Goal: Information Seeking & Learning: Check status

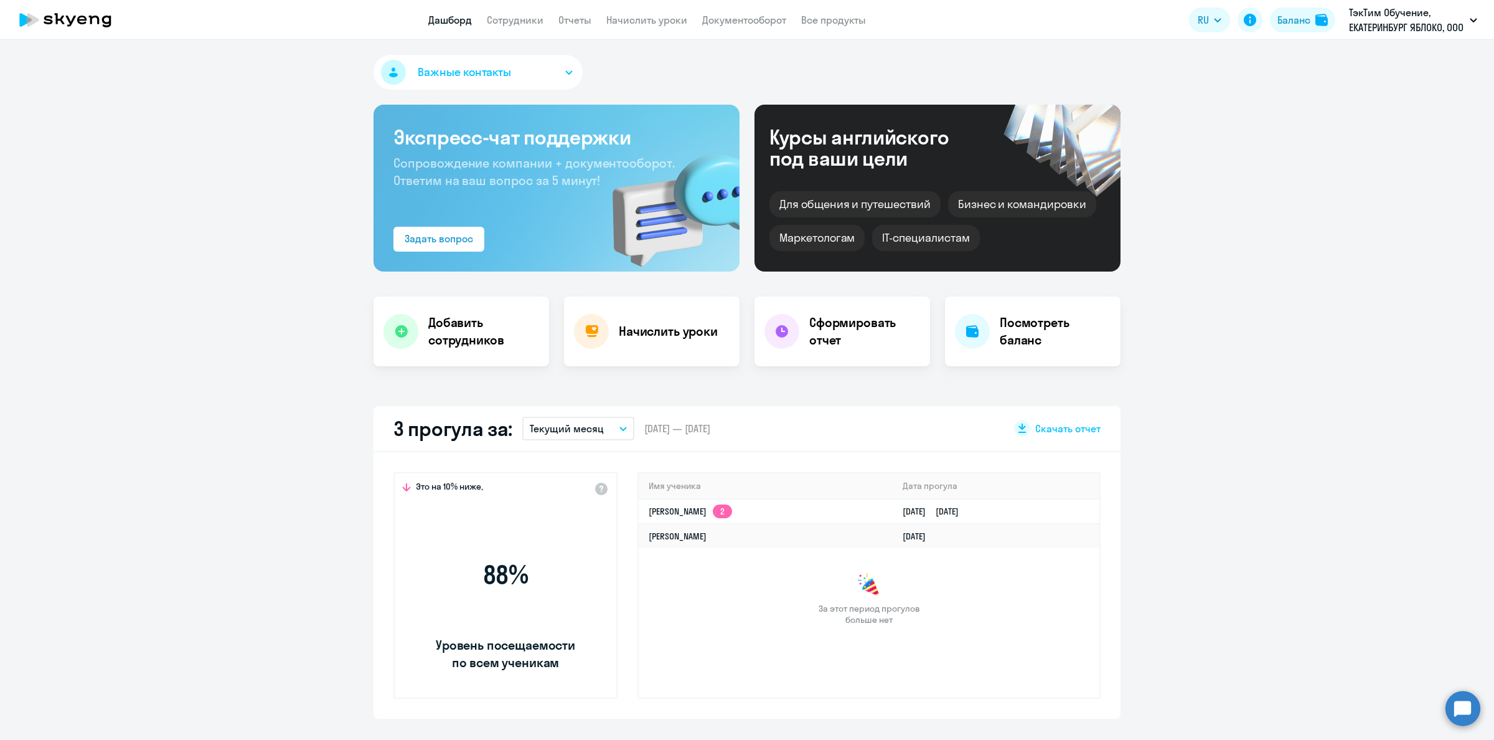
select select "30"
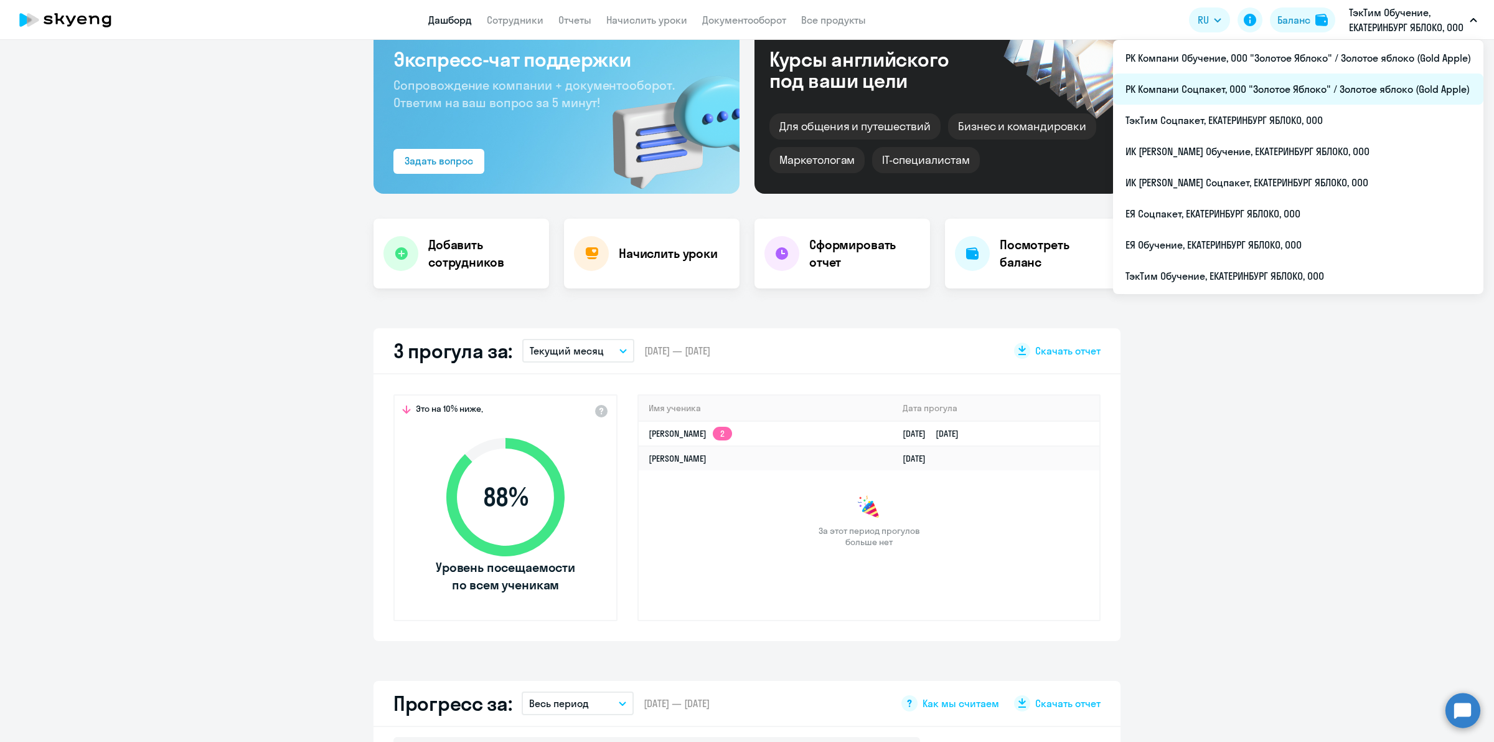
click at [1387, 85] on li "РК Компани Соцпакет, ООО "Золотое Яблоко" / Золотое яблоко (Gold Apple)" at bounding box center [1298, 88] width 370 height 31
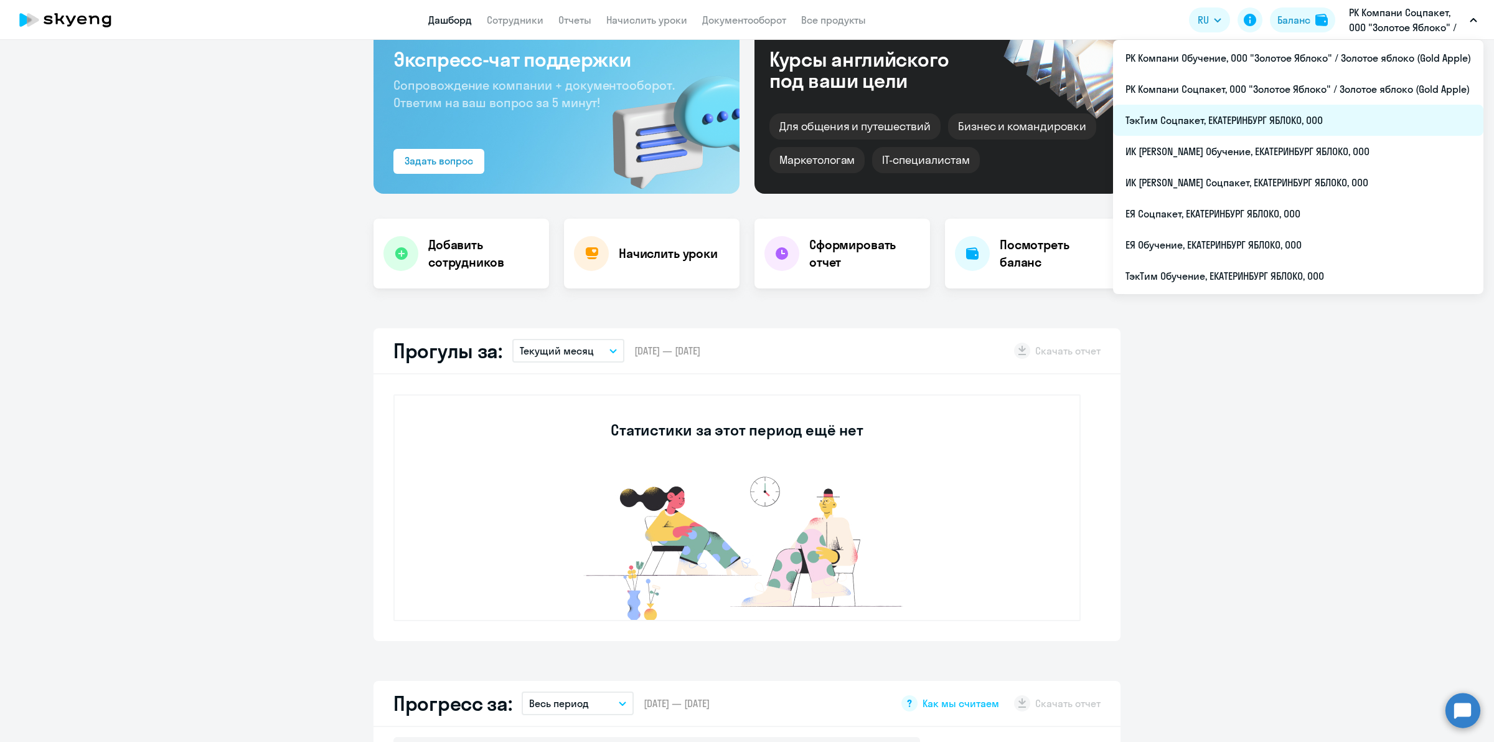
select select "30"
click at [1381, 125] on li "ТэкТим Соцпакет, ЕКАТЕРИНБУРГ ЯБЛОКО, ООО" at bounding box center [1298, 120] width 370 height 31
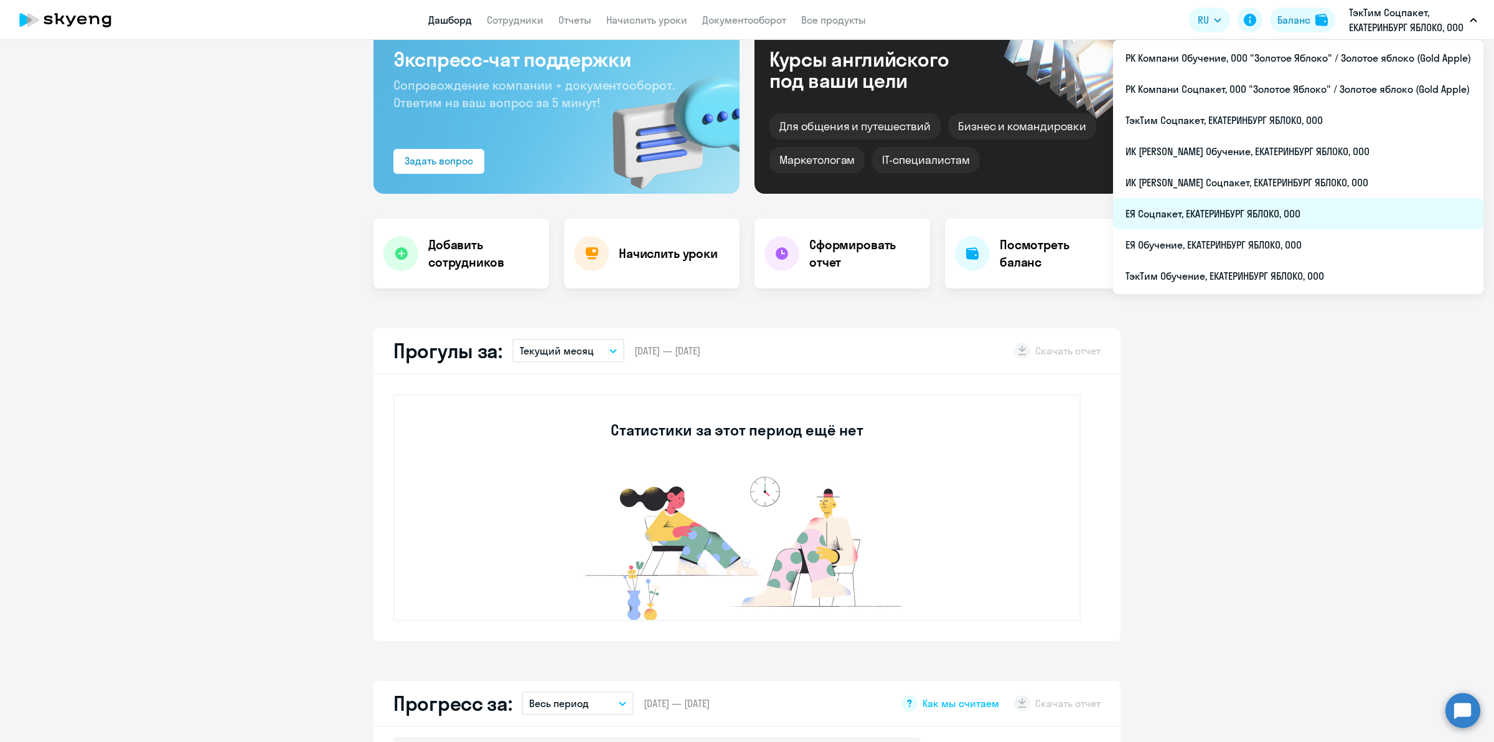
click at [1359, 207] on li "ЕЯ Соцпакет, ЕКАТЕРИНБУРГ ЯБЛОКО, ООО" at bounding box center [1298, 213] width 370 height 31
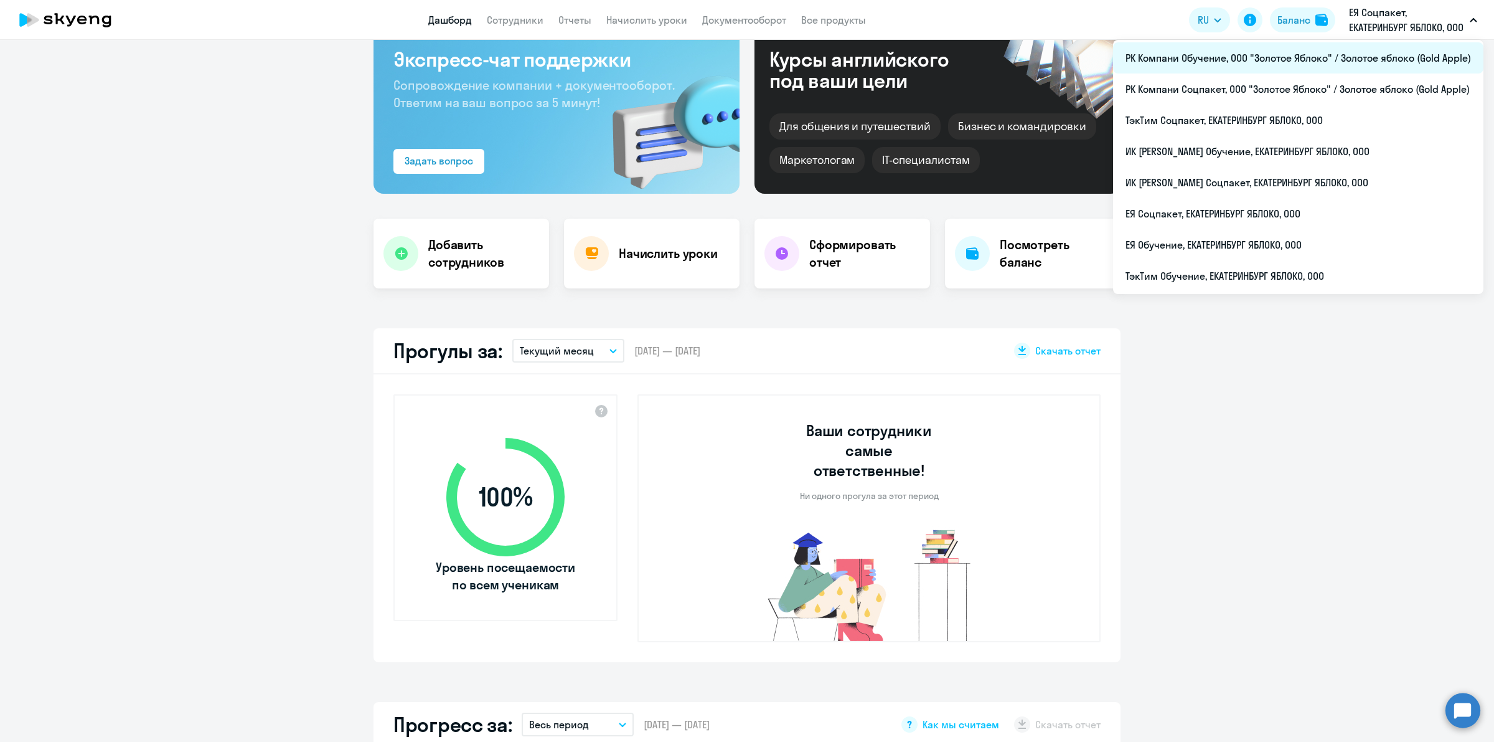
click at [1385, 65] on li "РК Компани Обучение, ООО "Золотое Яблоко" / Золотое яблоко (Gold Apple)" at bounding box center [1298, 57] width 370 height 31
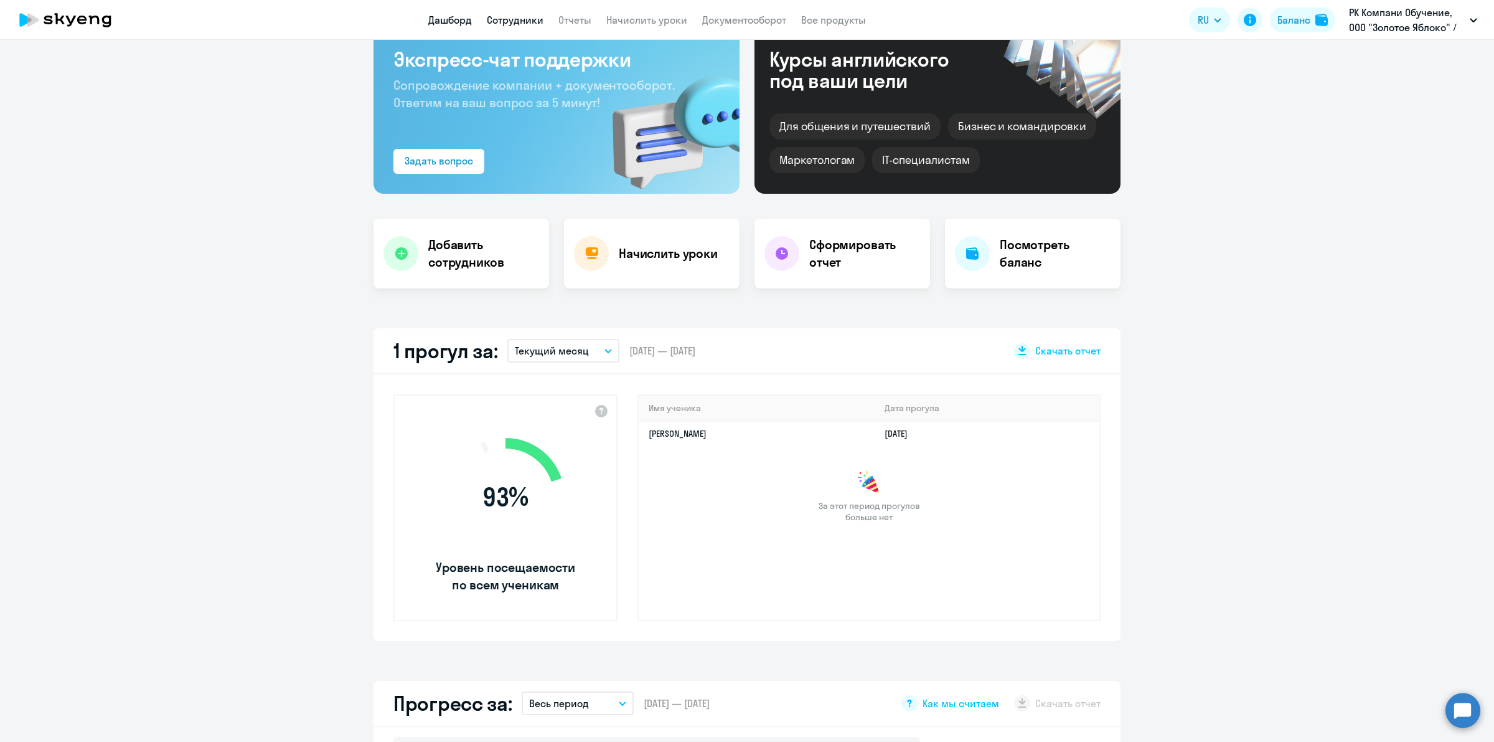
click at [528, 23] on link "Сотрудники" at bounding box center [515, 20] width 57 height 12
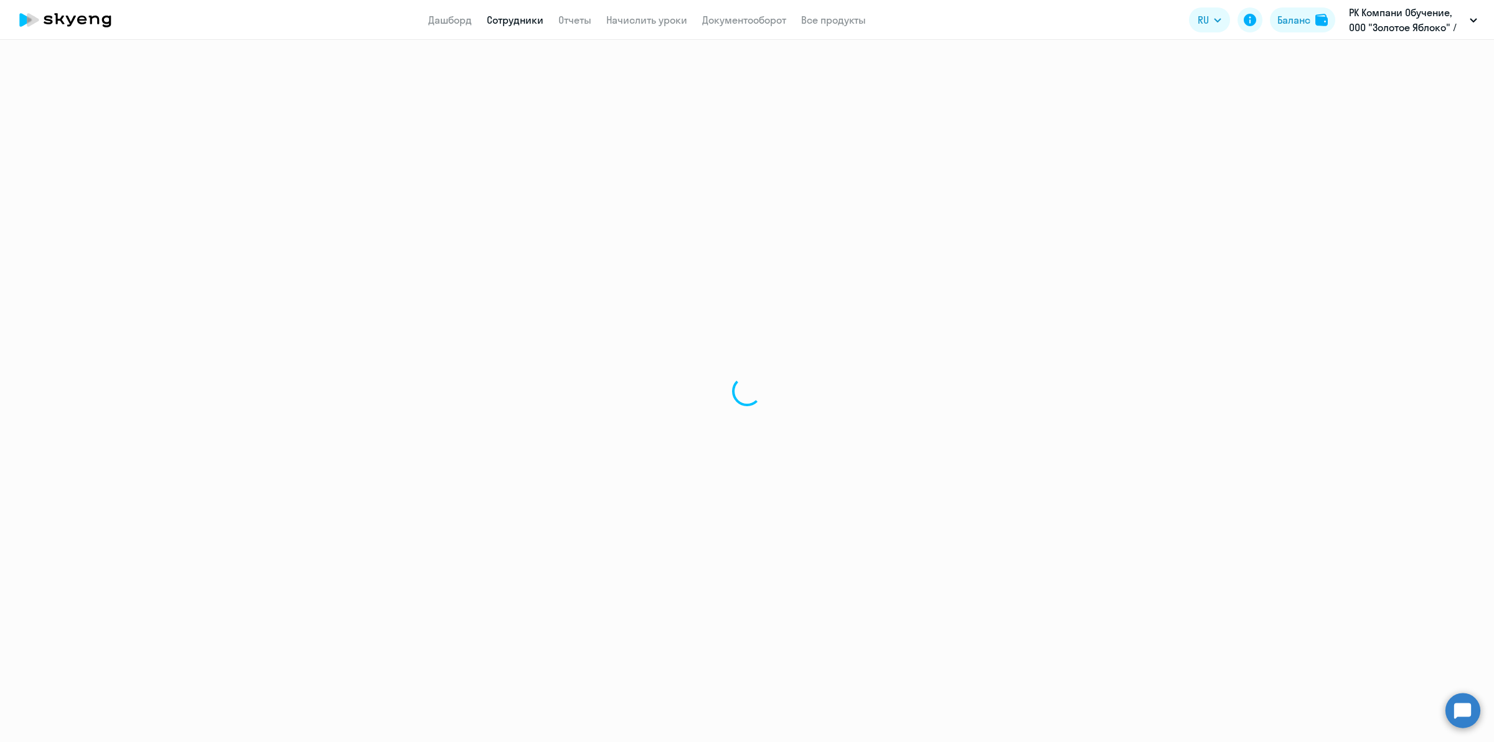
select select "30"
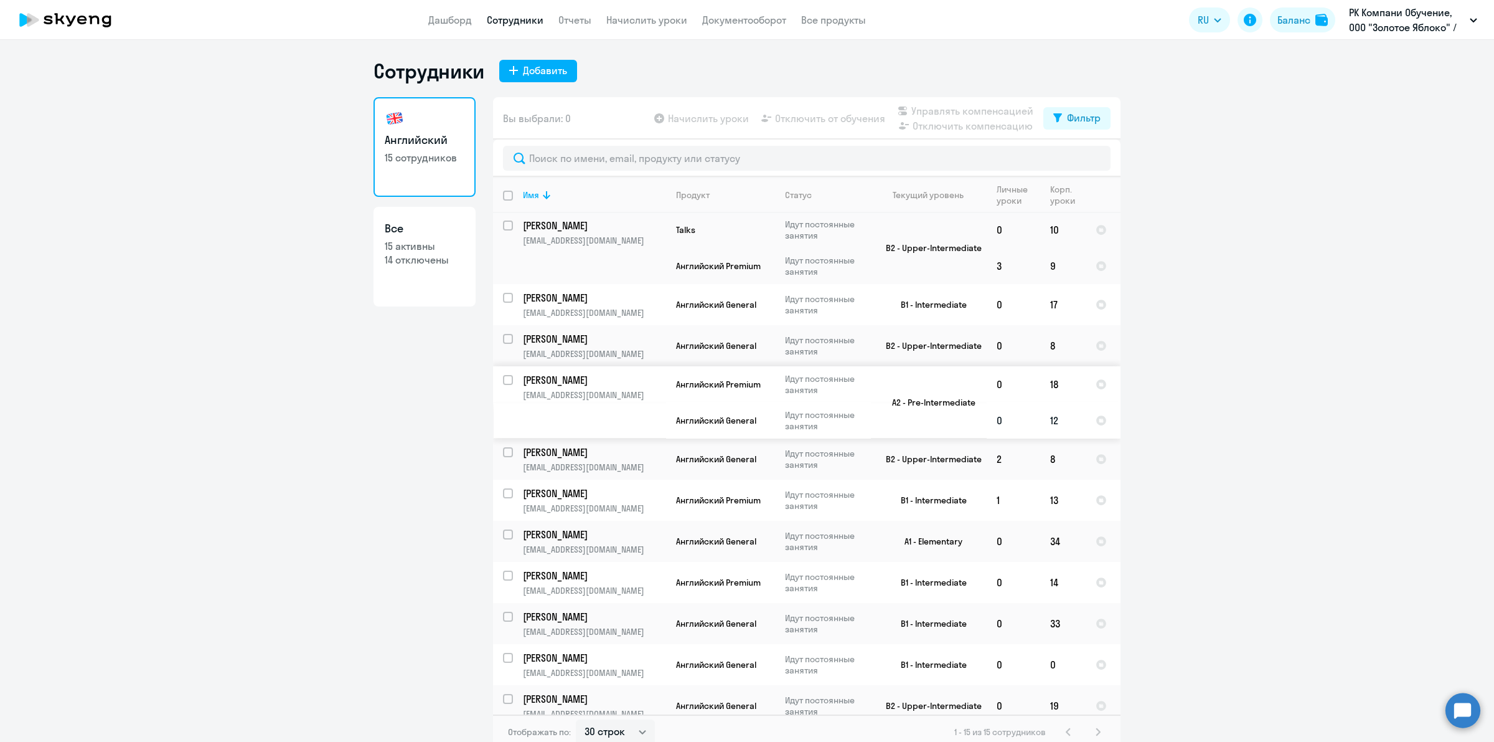
scroll to position [200, 0]
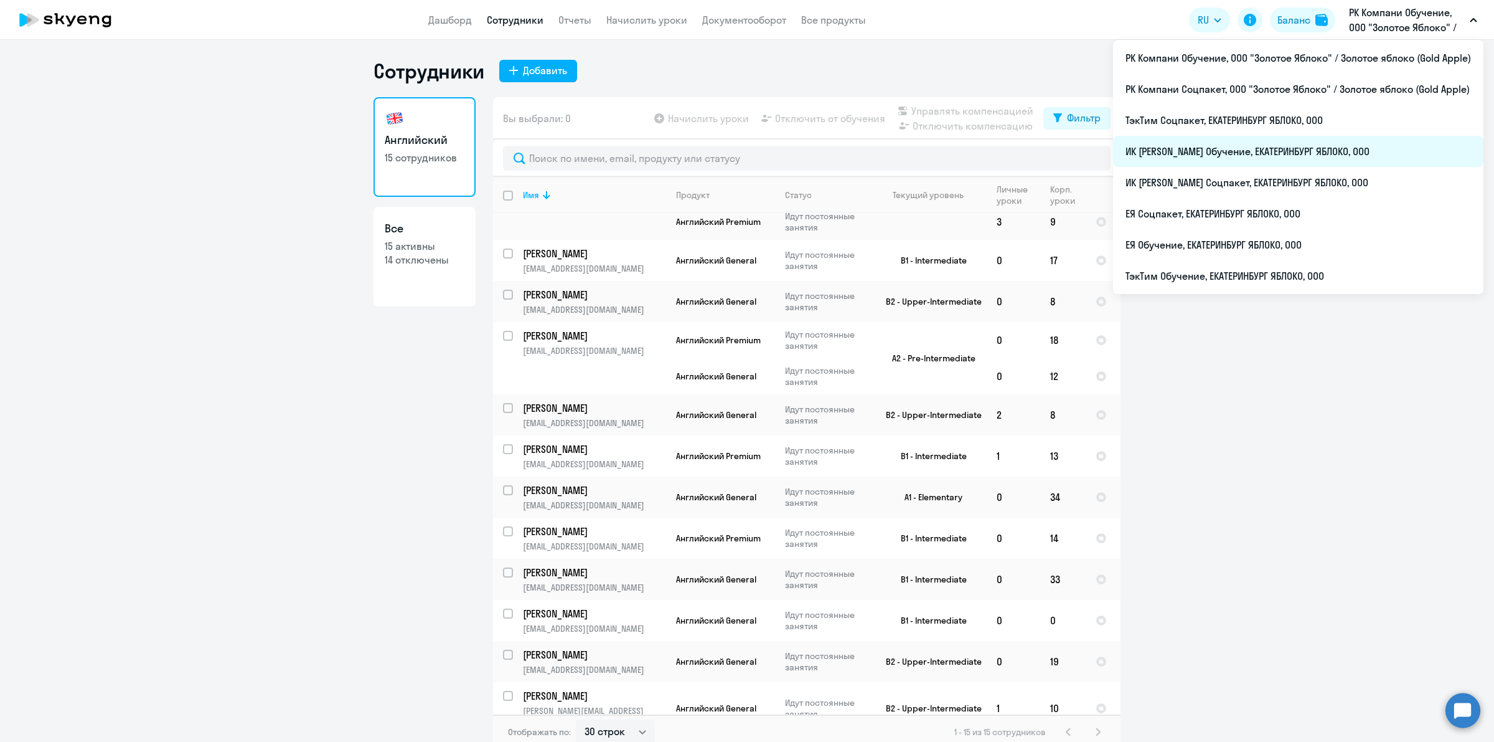
click at [1377, 153] on li "ИК [PERSON_NAME] Обучение, ЕКАТЕРИНБУРГ ЯБЛОКО, ООО" at bounding box center [1298, 151] width 370 height 31
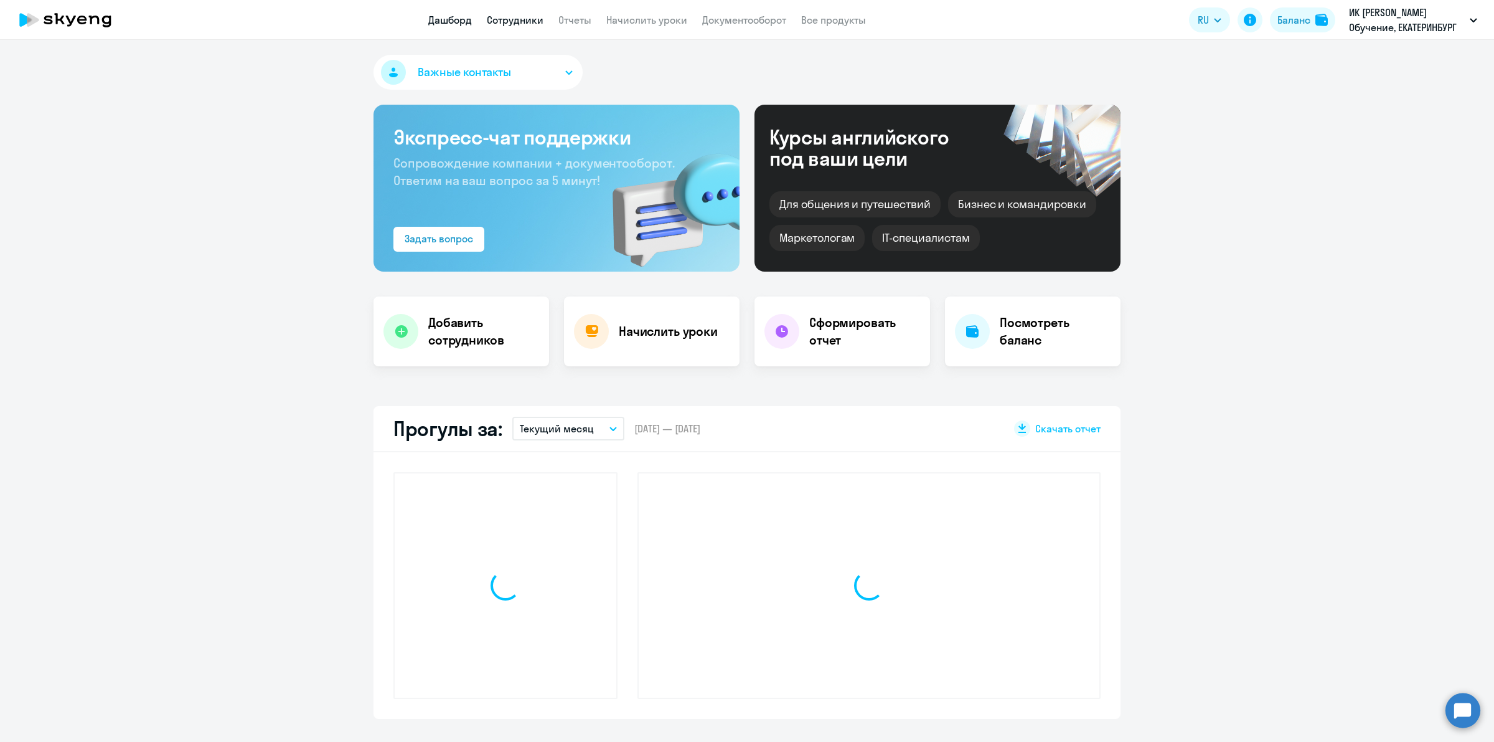
click at [532, 21] on link "Сотрудники" at bounding box center [515, 20] width 57 height 12
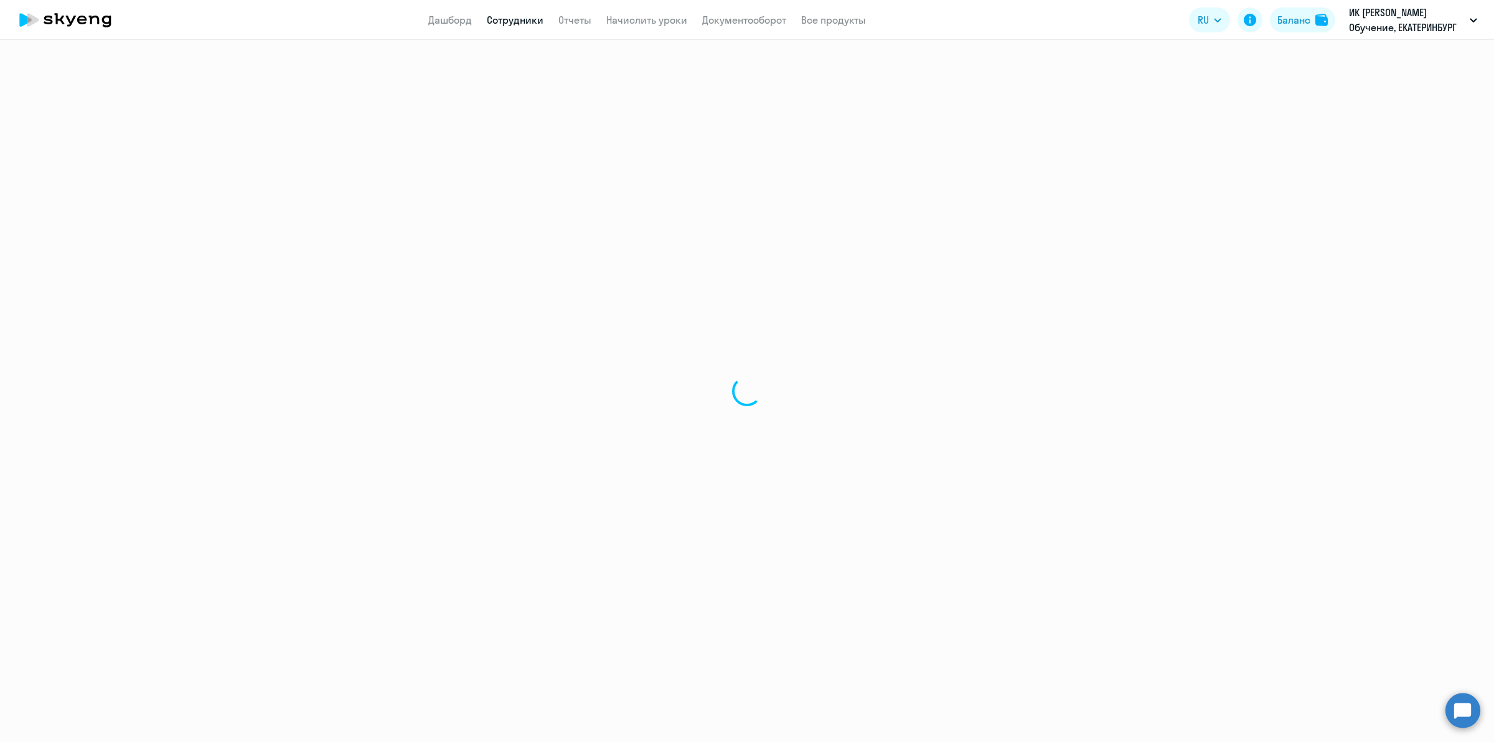
select select "30"
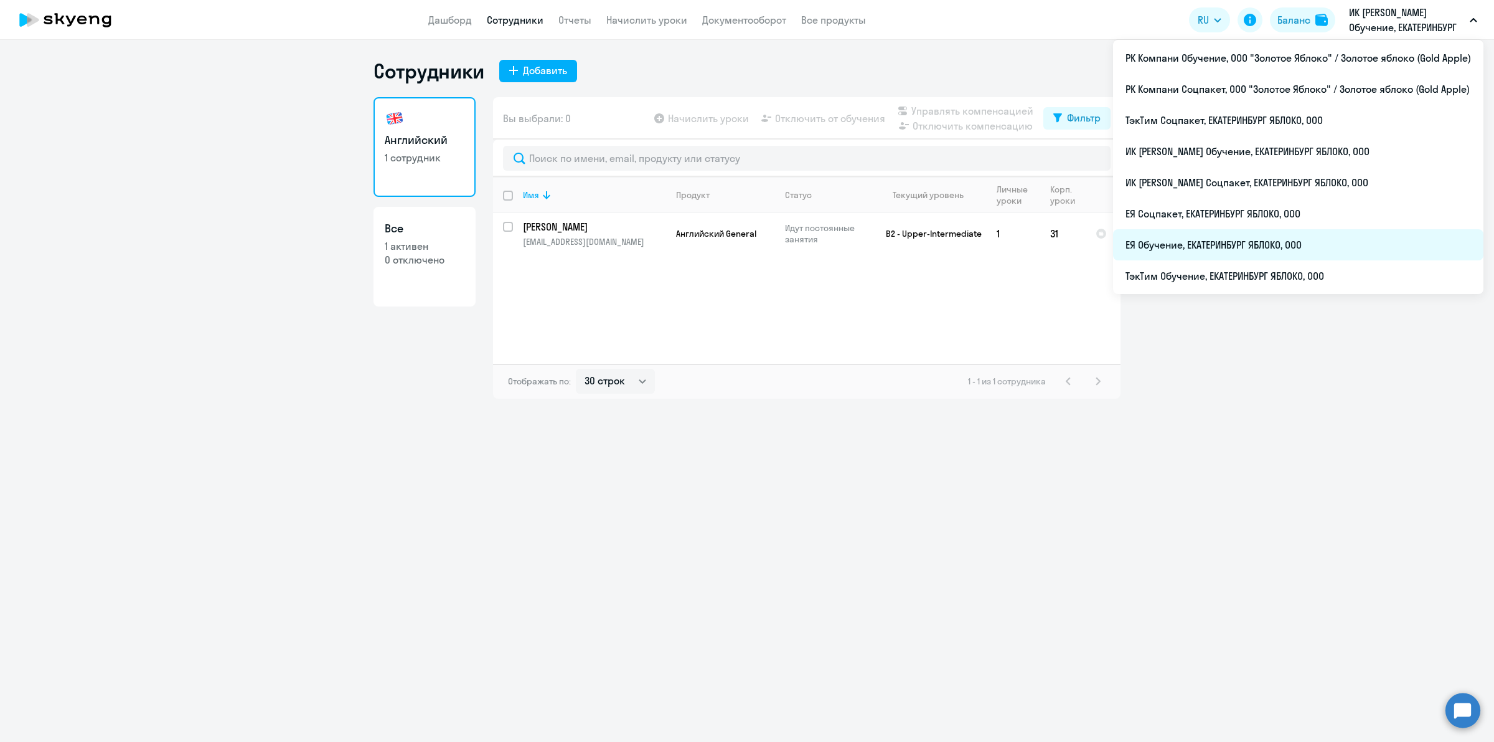
click at [1370, 237] on li "ЕЯ Обучение, ЕКАТЕРИНБУРГ ЯБЛОКО, ООО" at bounding box center [1298, 244] width 370 height 31
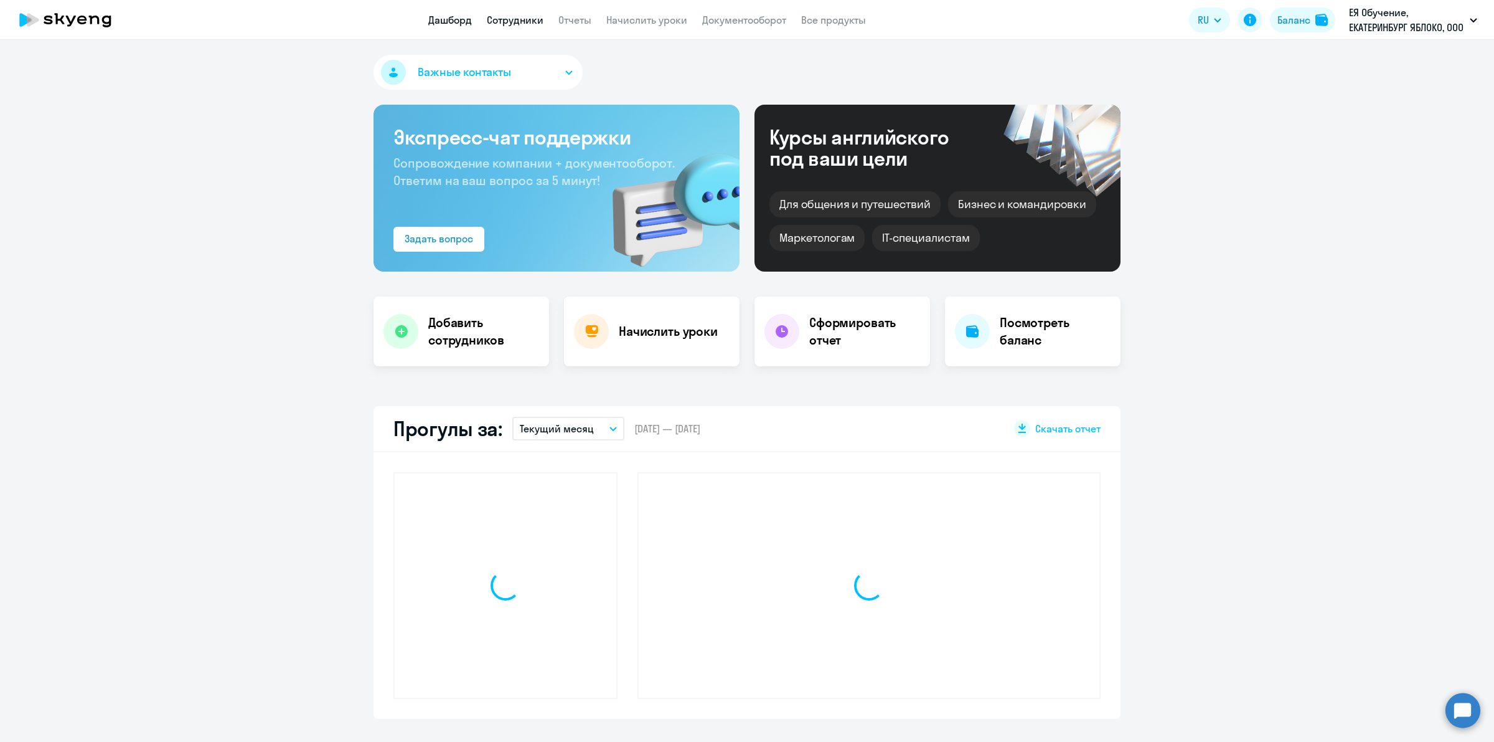
click at [514, 25] on link "Сотрудники" at bounding box center [515, 20] width 57 height 12
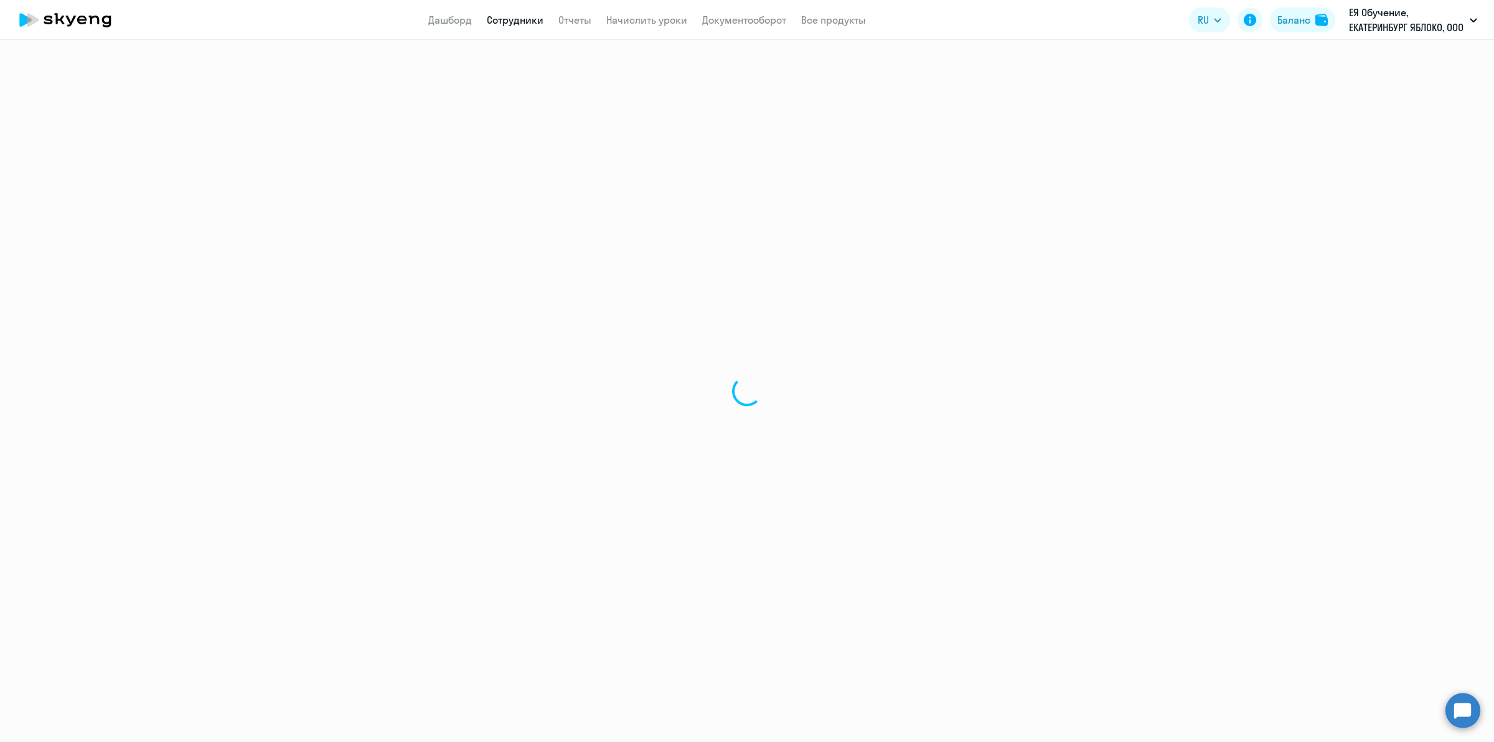
select select "30"
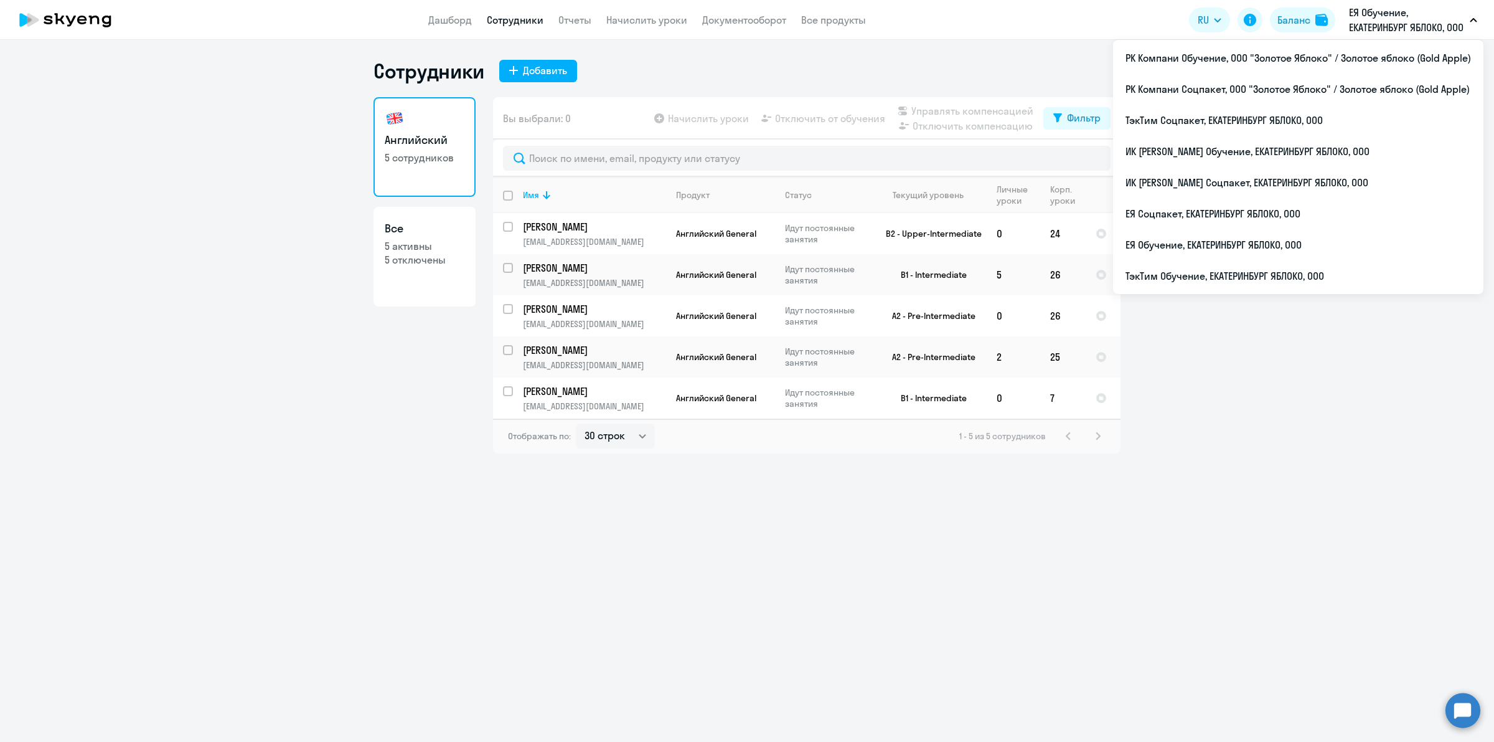
click at [1258, 435] on ng-component "Сотрудники Добавить Английский 5 сотрудников Все 5 активны 5 отключены Вы выбра…" at bounding box center [747, 256] width 1494 height 395
click at [1331, 65] on li "РК Компани Обучение, ООО "Золотое Яблоко" / Золотое яблоко (Gold Apple)" at bounding box center [1298, 57] width 370 height 31
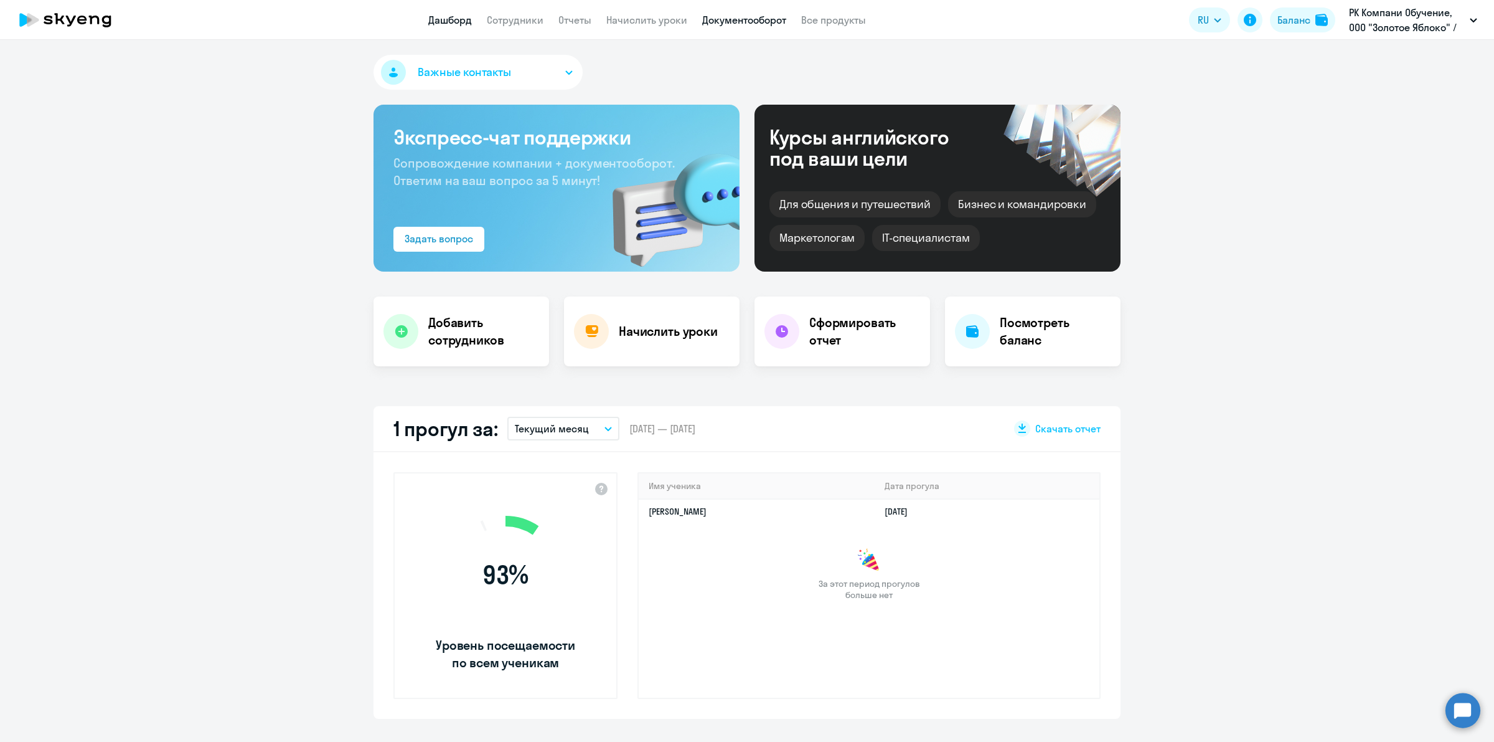
click at [727, 23] on link "Документооборот" at bounding box center [744, 20] width 84 height 12
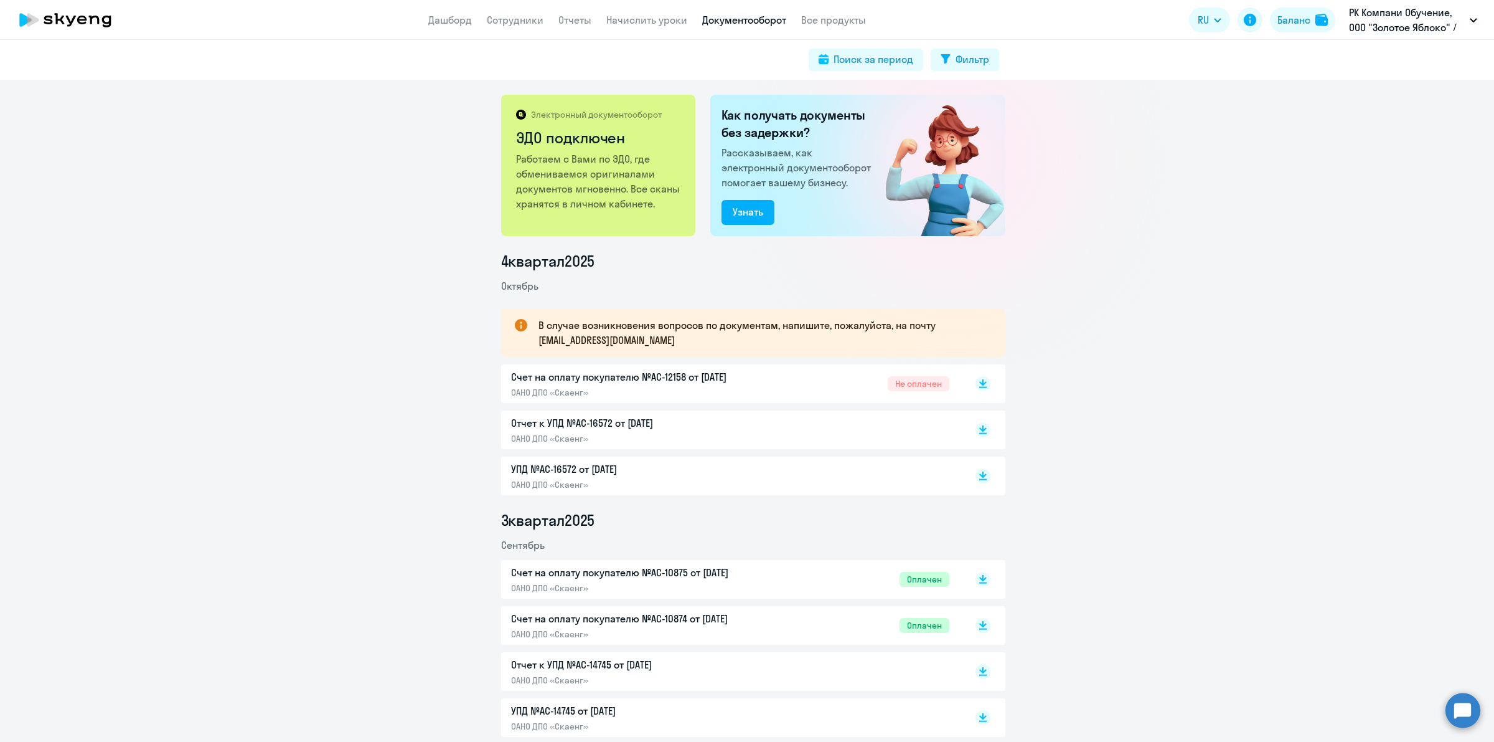
scroll to position [233, 0]
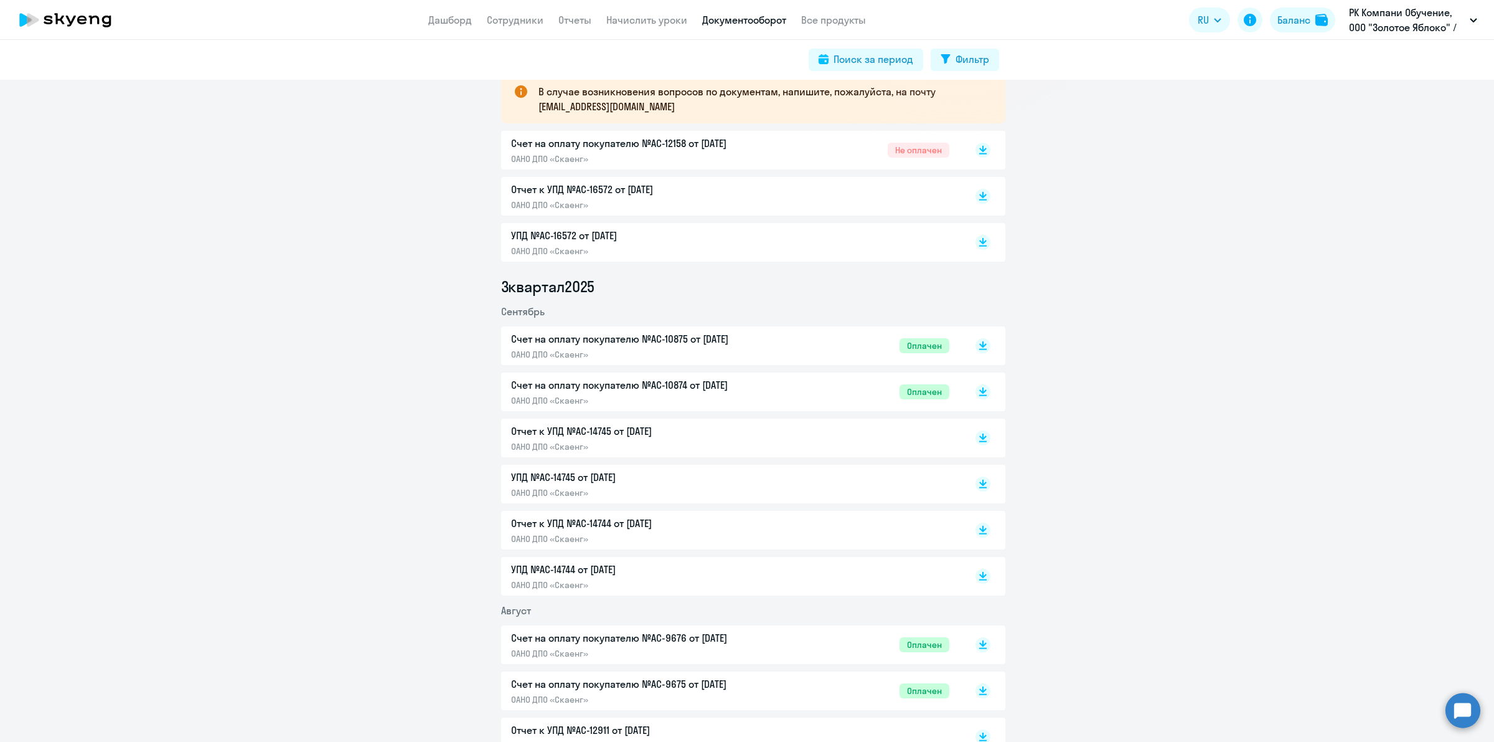
click at [786, 197] on div "Отчет к УПД №AC-16572 от [DATE] ОАНО ДПО «Скаенг»" at bounding box center [730, 196] width 438 height 29
click at [633, 231] on p "УПД №AC-16572 от [DATE]" at bounding box center [642, 235] width 262 height 15
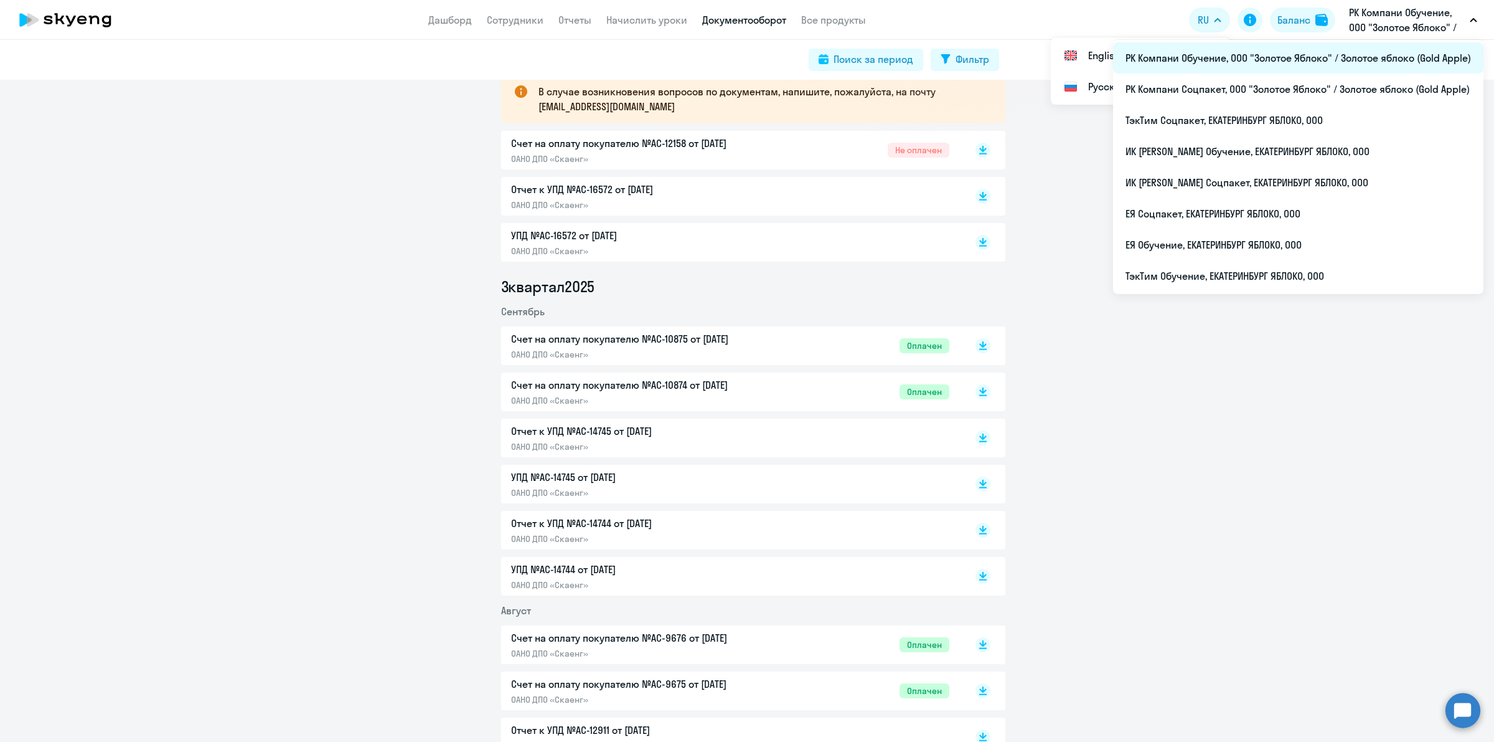
click at [1262, 67] on li "РК Компани Обучение, ООО "Золотое Яблоко" / Золотое яблоко (Gold Apple)" at bounding box center [1298, 57] width 370 height 31
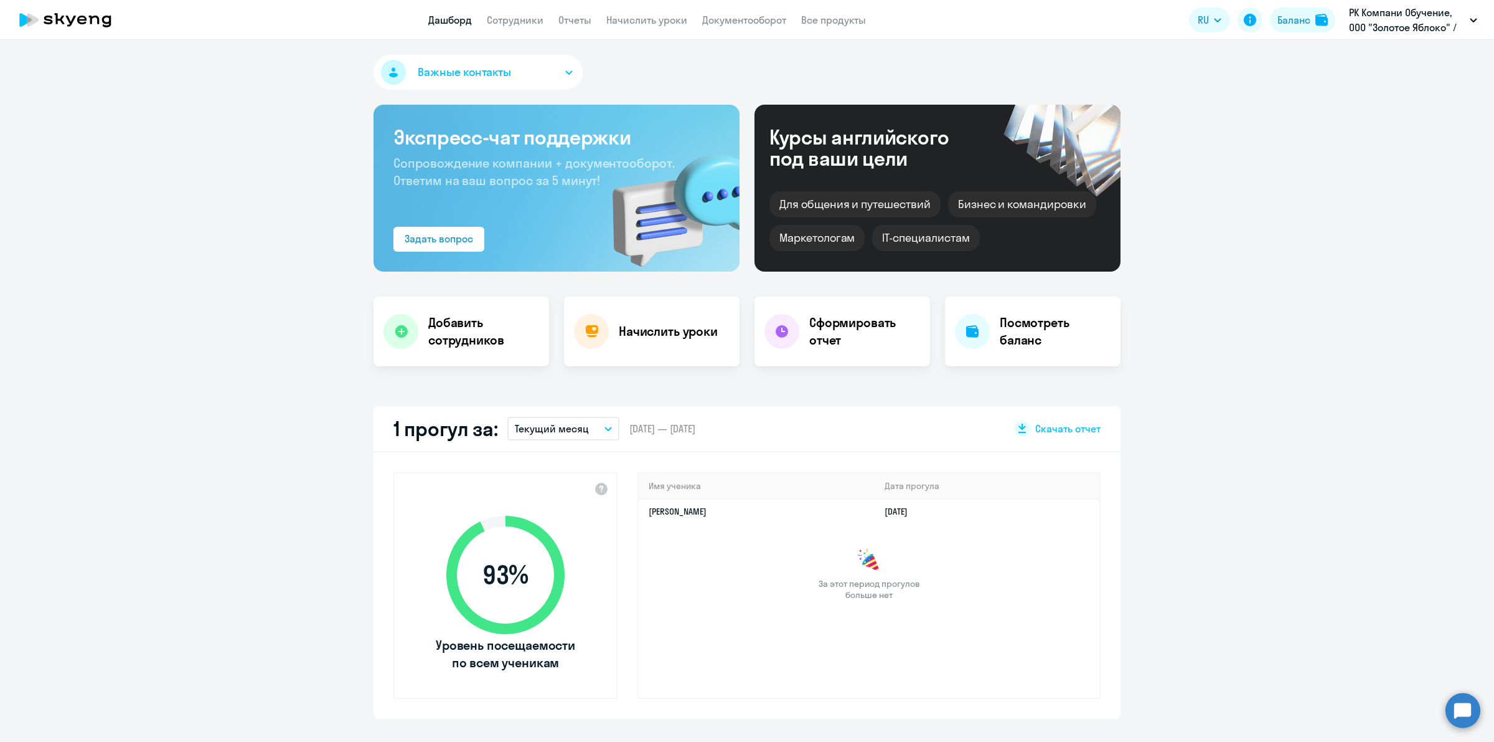
click at [601, 431] on button "Текущий месяц" at bounding box center [563, 429] width 112 height 24
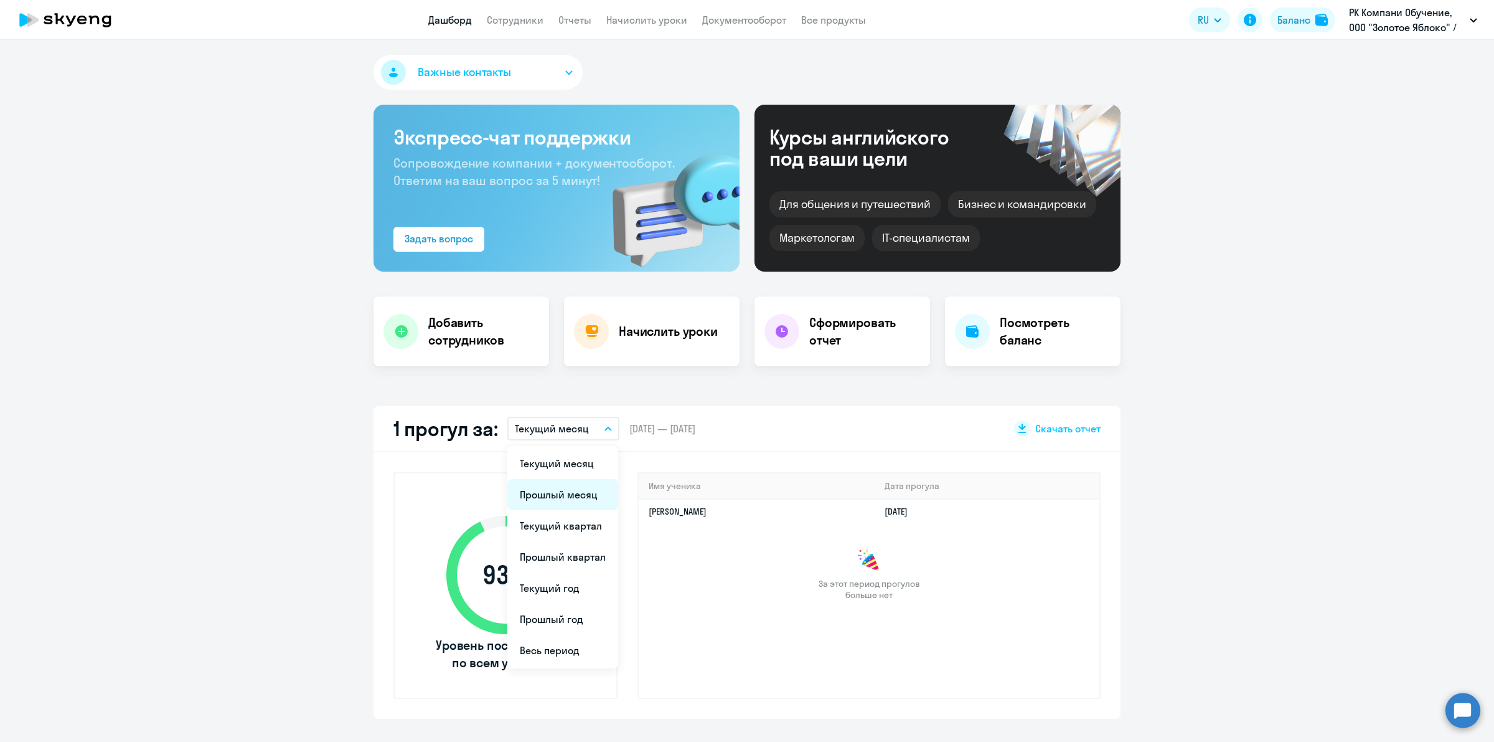
click at [584, 486] on li "Прошлый месяц" at bounding box center [562, 494] width 111 height 31
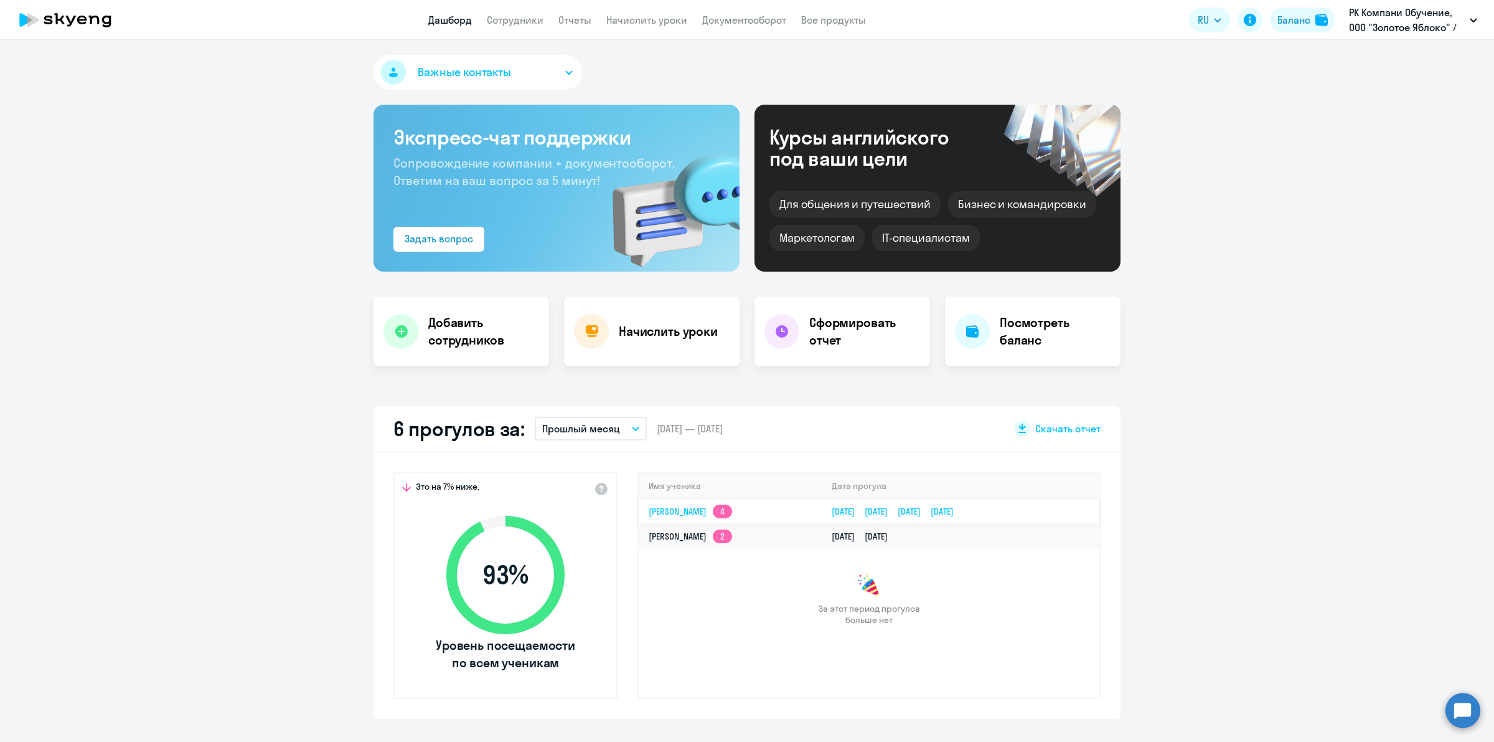
click at [1062, 509] on td "[DATE] [DATE] [DATE] [DATE]" at bounding box center [961, 511] width 278 height 25
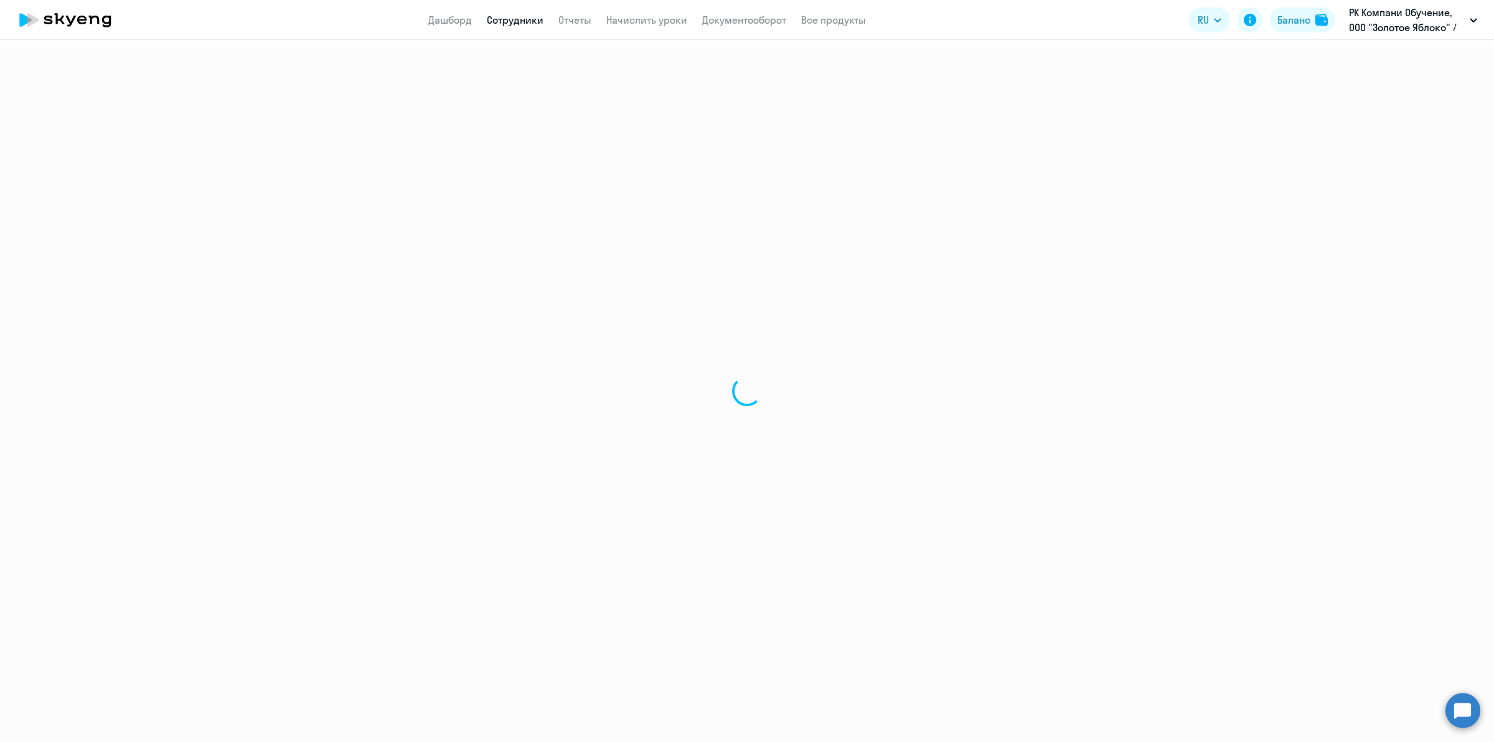
select select "english"
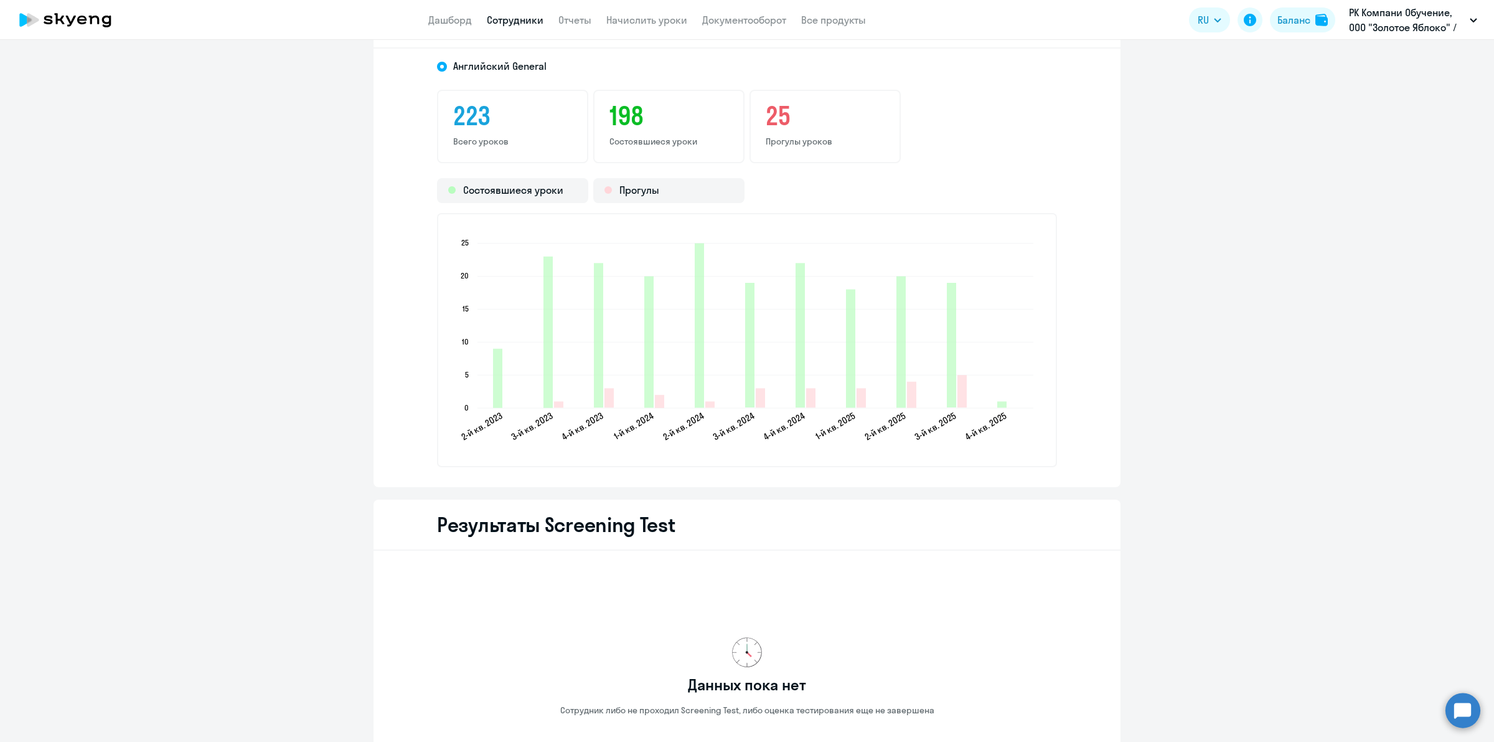
scroll to position [1590, 0]
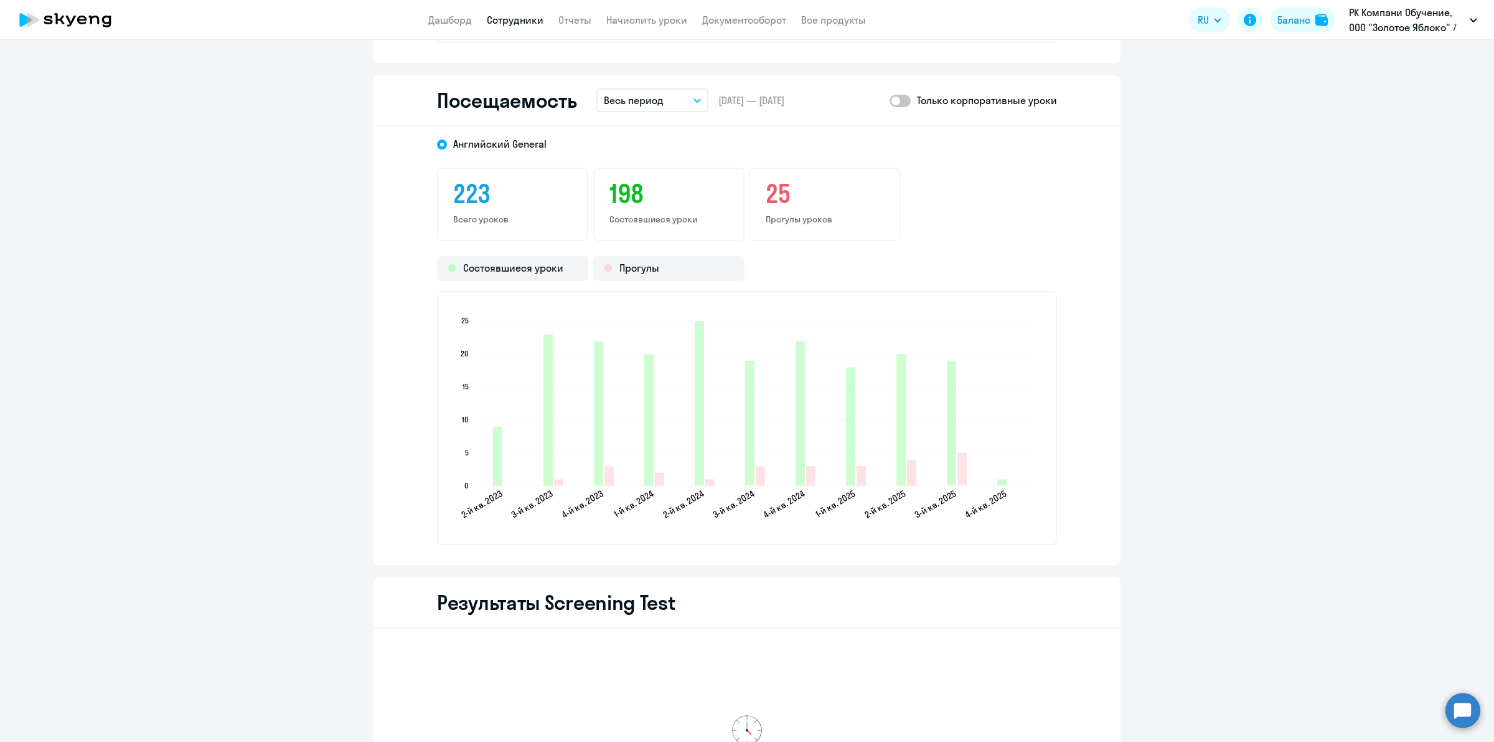
click at [658, 98] on button "Весь период" at bounding box center [652, 100] width 112 height 24
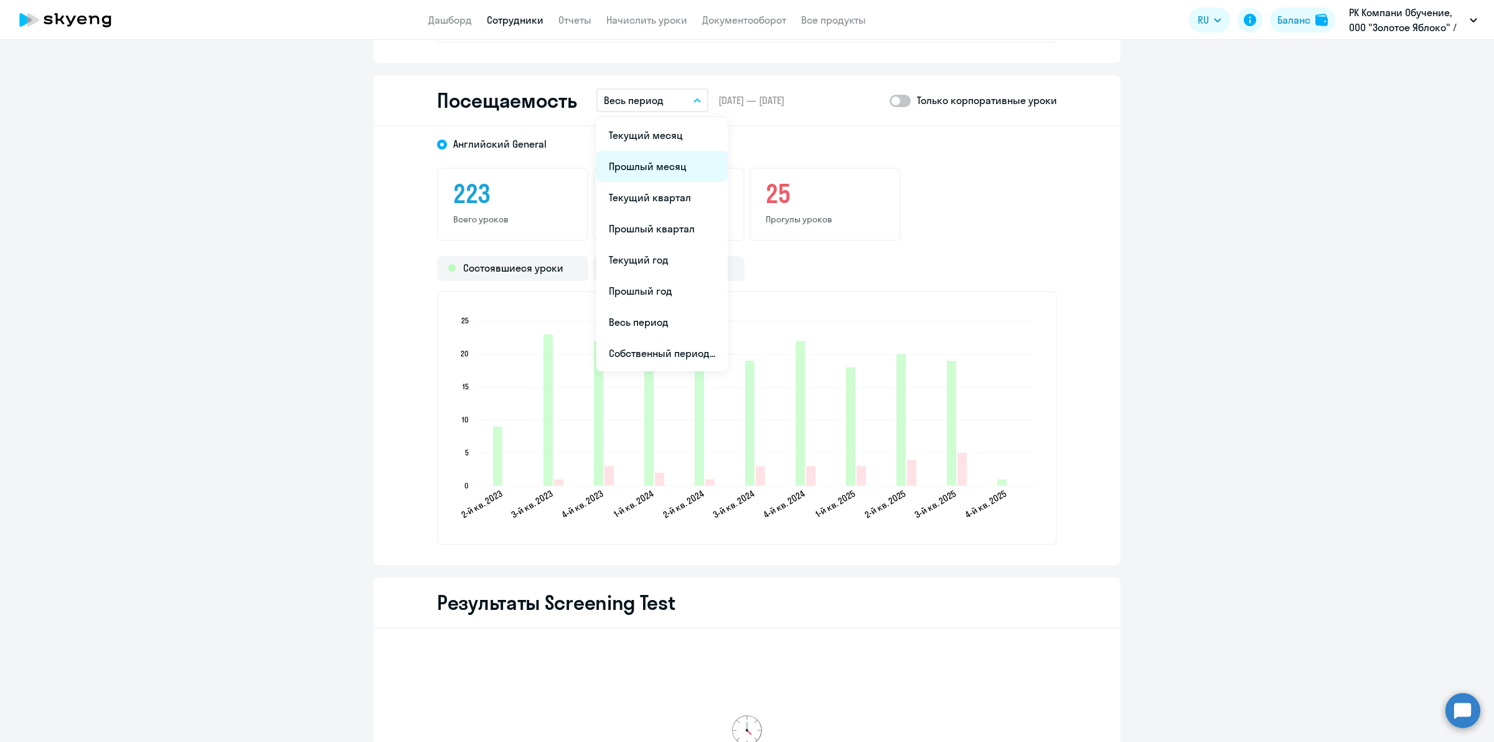
click at [652, 161] on li "Прошлый месяц" at bounding box center [661, 166] width 131 height 31
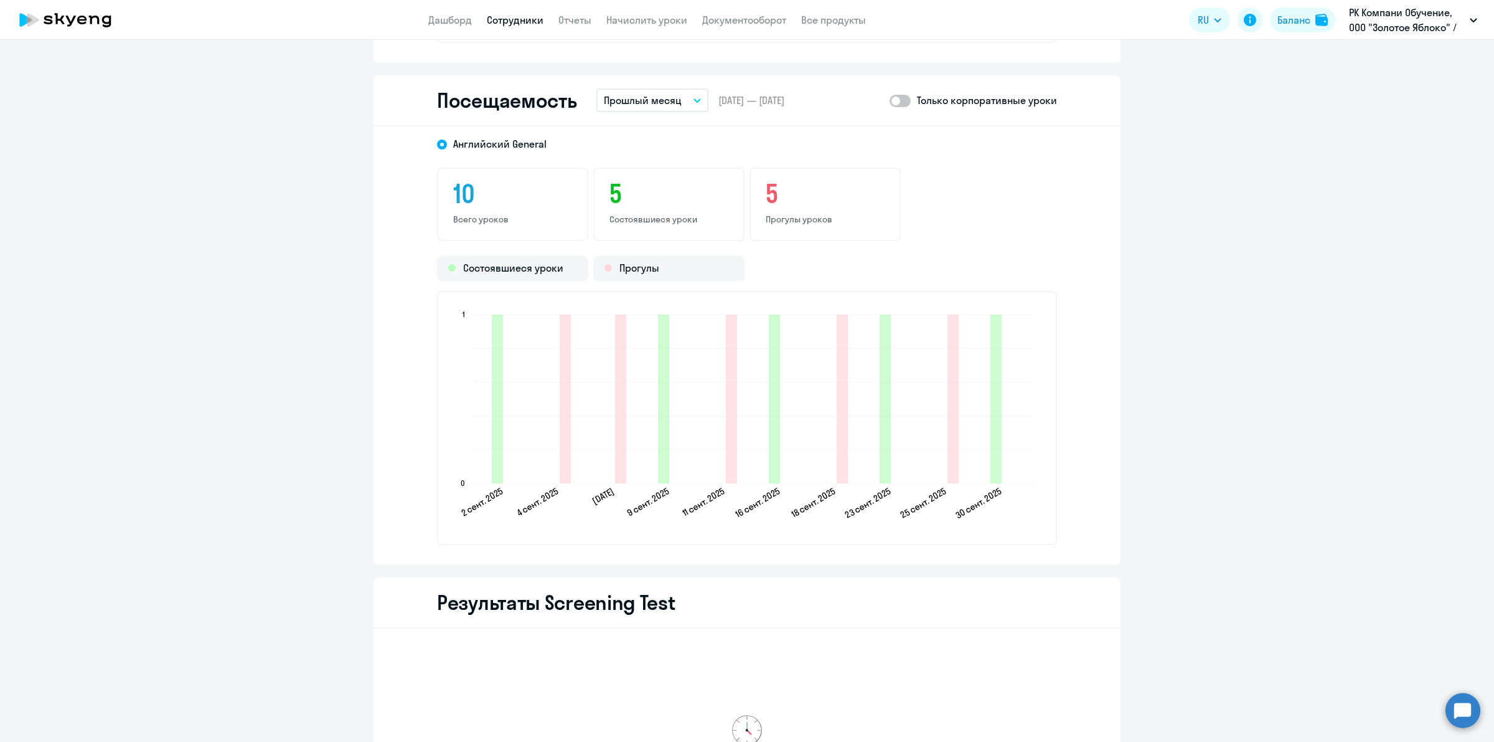
drag, startPoint x: 829, startPoint y: 215, endPoint x: 813, endPoint y: 212, distance: 15.9
click at [766, 214] on p "Прогулы уроков" at bounding box center [825, 219] width 119 height 11
click at [814, 214] on p "Прогулы уроков" at bounding box center [825, 219] width 119 height 11
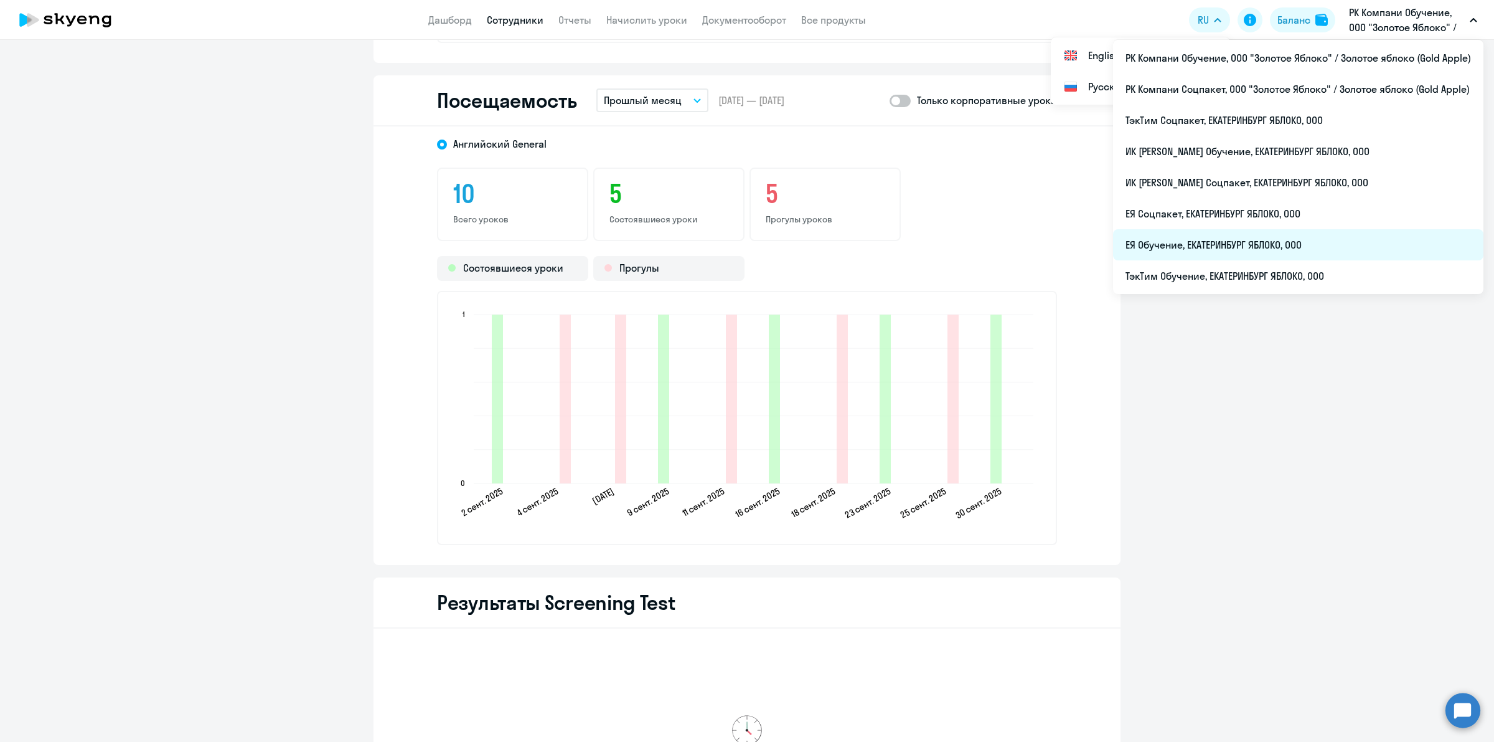
click at [1285, 237] on li "ЕЯ Обучение, ЕКАТЕРИНБУРГ ЯБЛОКО, ООО" at bounding box center [1298, 244] width 370 height 31
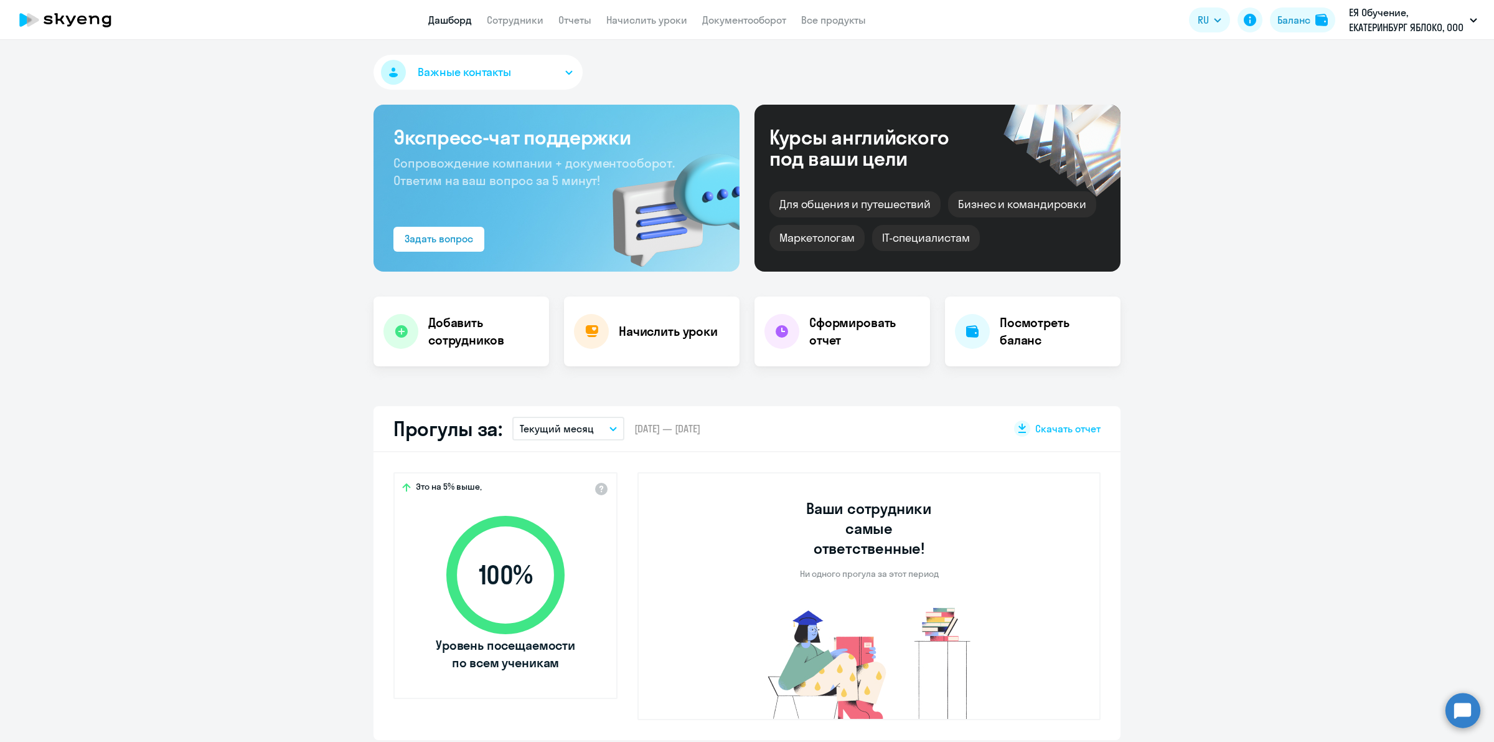
click at [547, 436] on button "Текущий месяц" at bounding box center [568, 429] width 112 height 24
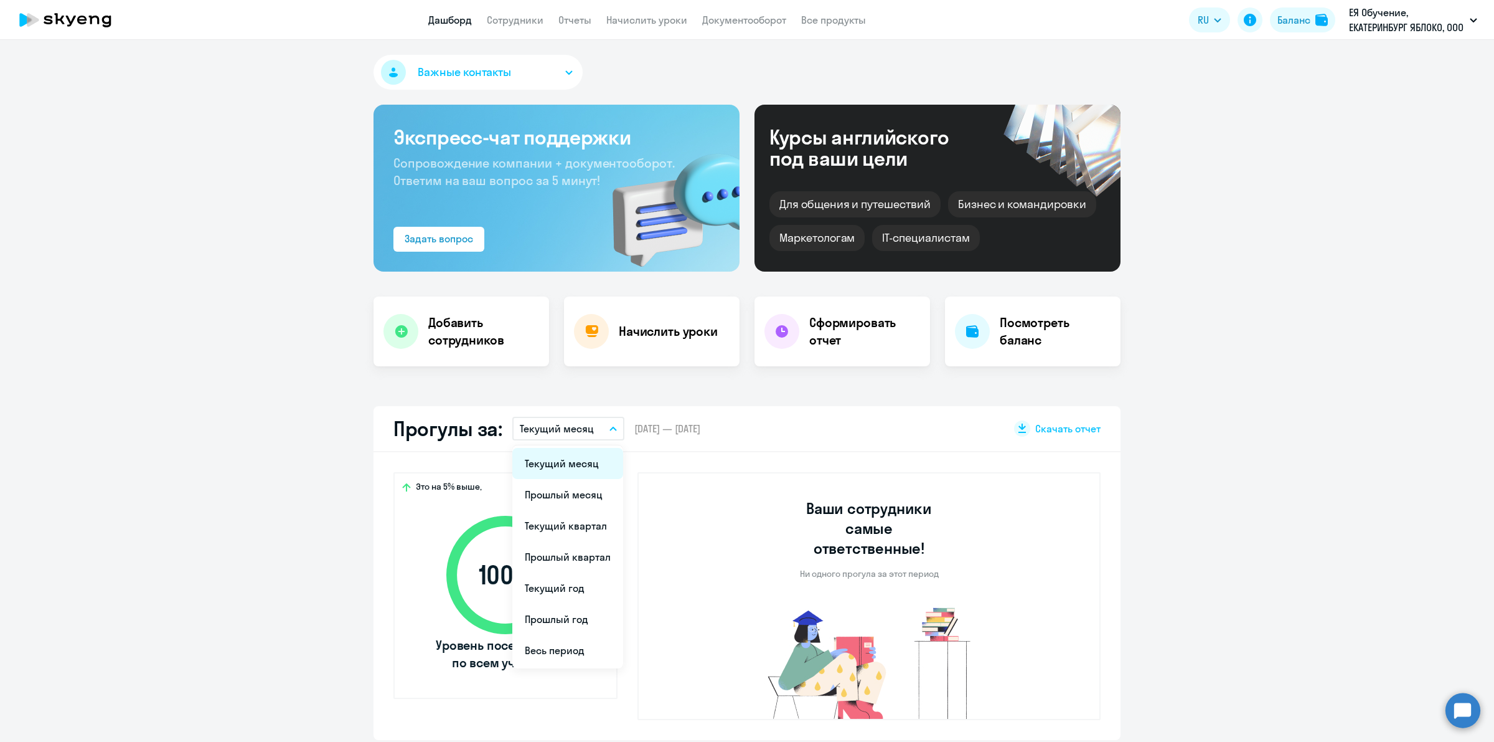
click at [576, 471] on li "Текущий месяц" at bounding box center [567, 463] width 111 height 31
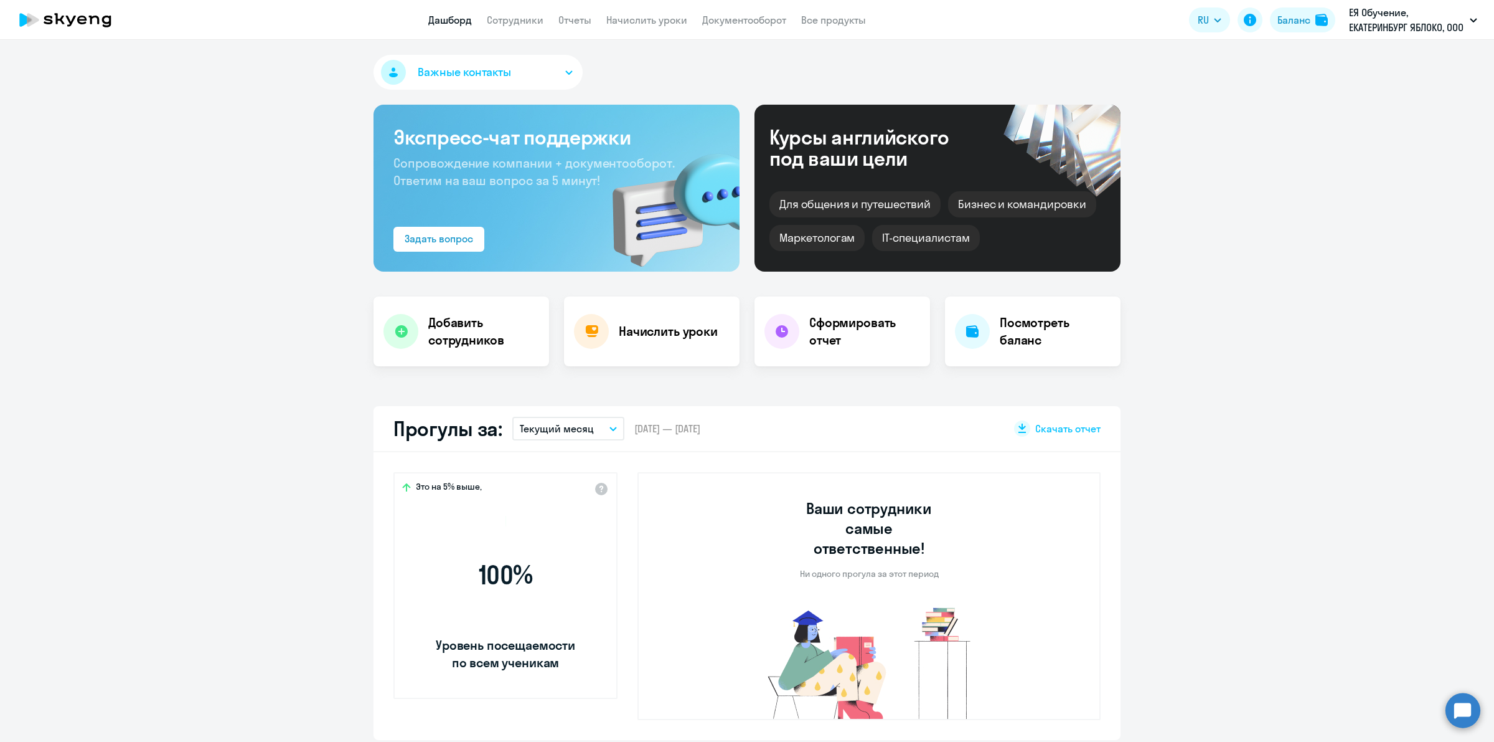
click at [584, 427] on p "Текущий месяц" at bounding box center [557, 428] width 74 height 15
select select "30"
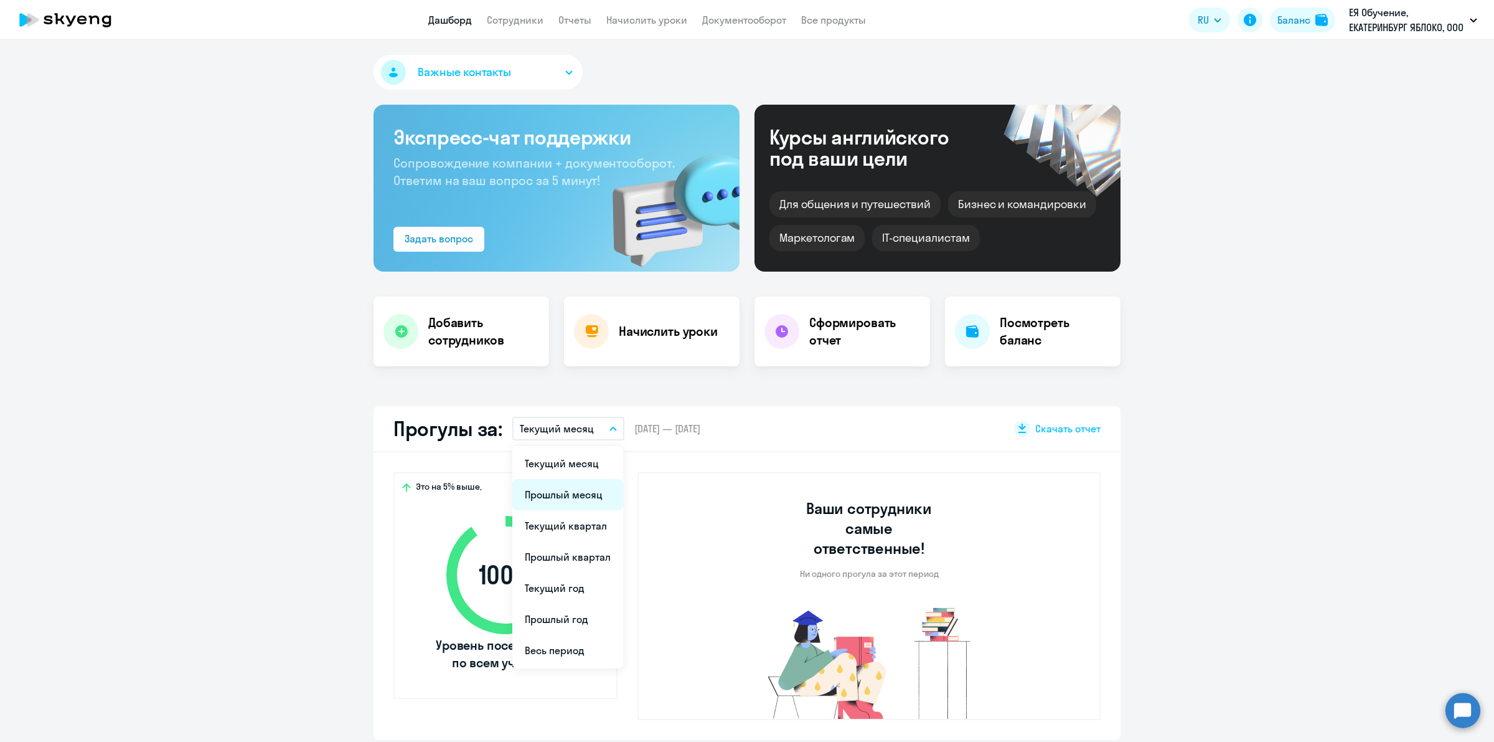
click at [571, 486] on li "Прошлый месяц" at bounding box center [567, 494] width 111 height 31
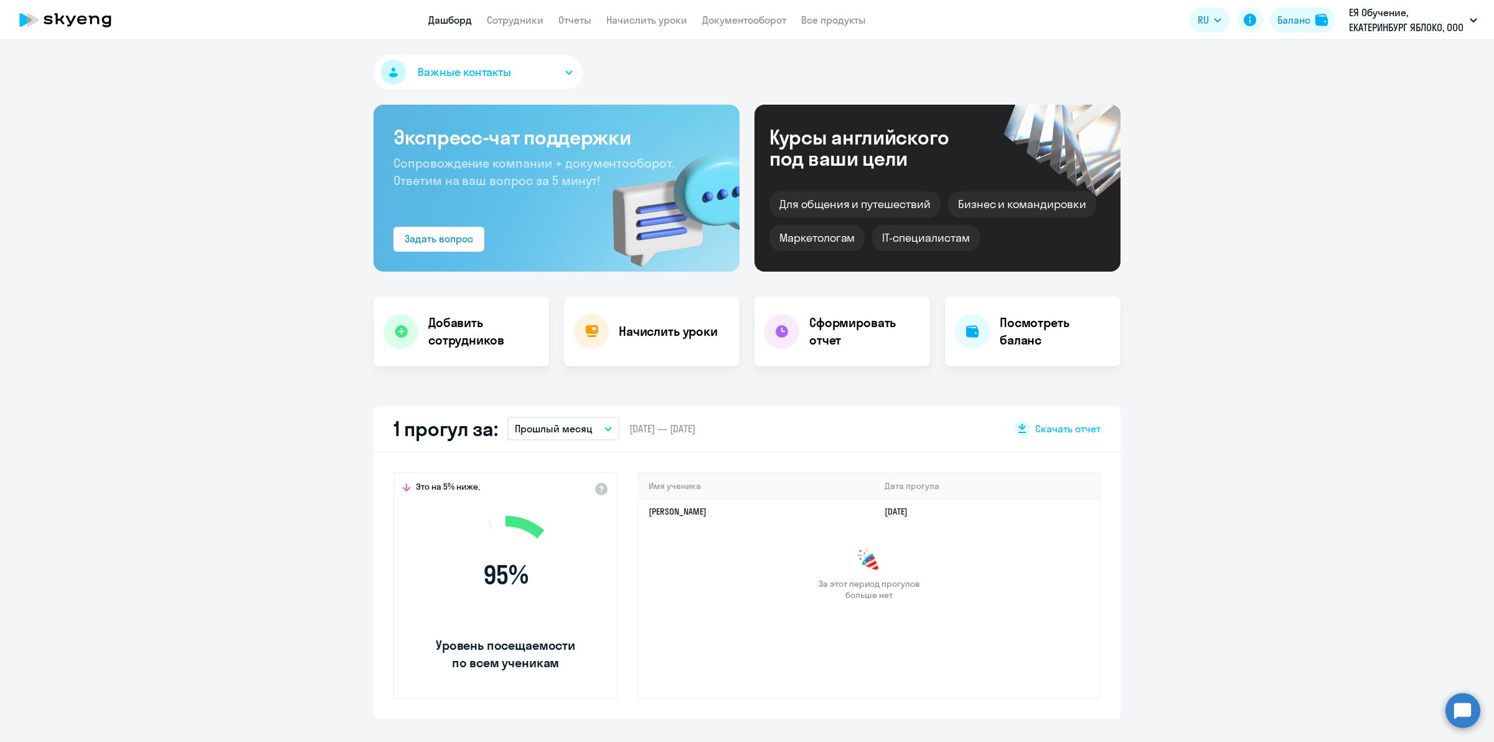
scroll to position [78, 0]
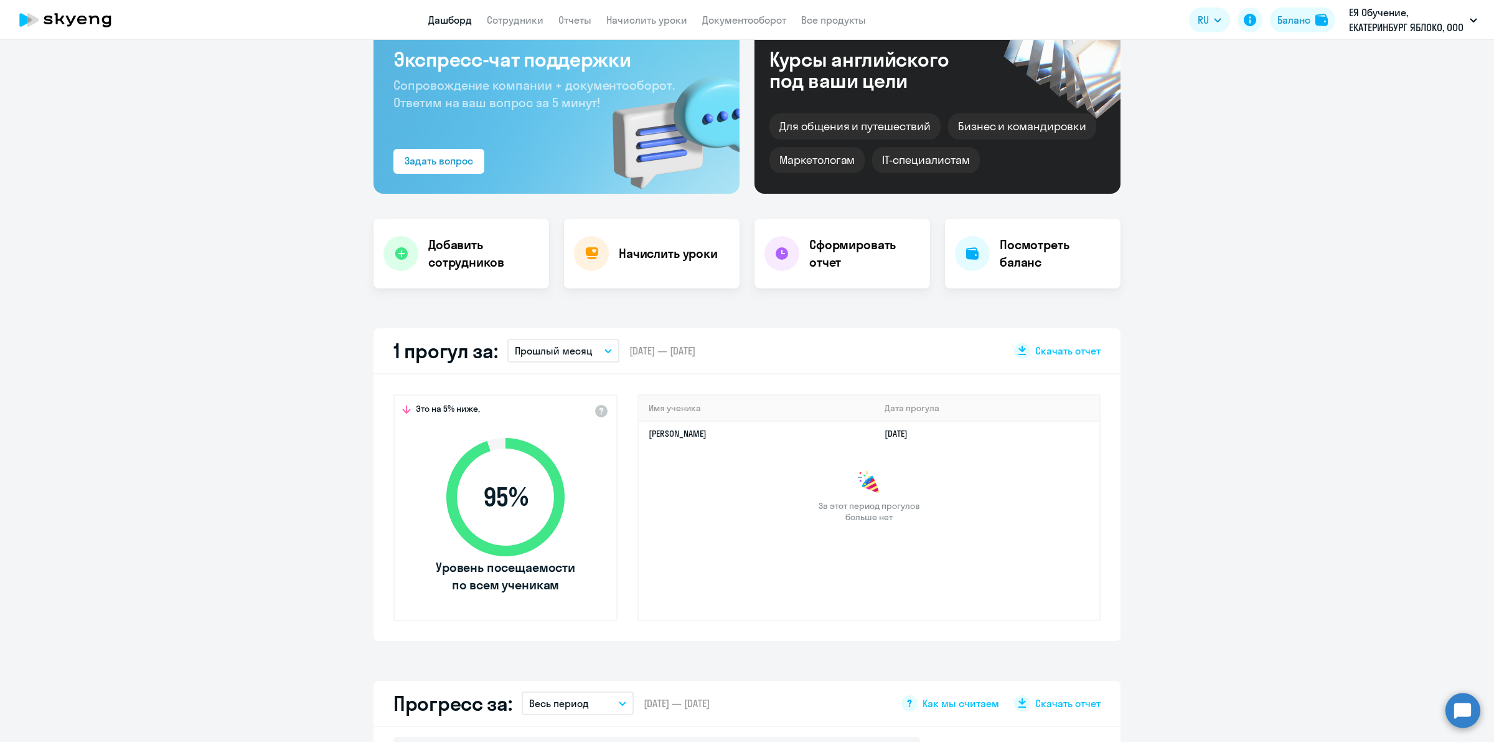
drag, startPoint x: 846, startPoint y: 548, endPoint x: 668, endPoint y: 610, distance: 188.1
click at [844, 549] on div "Имя ученика [PERSON_NAME] прогула [PERSON_NAME] [DATE] За этот период прогулов …" at bounding box center [869, 507] width 463 height 227
